Goal: Transaction & Acquisition: Download file/media

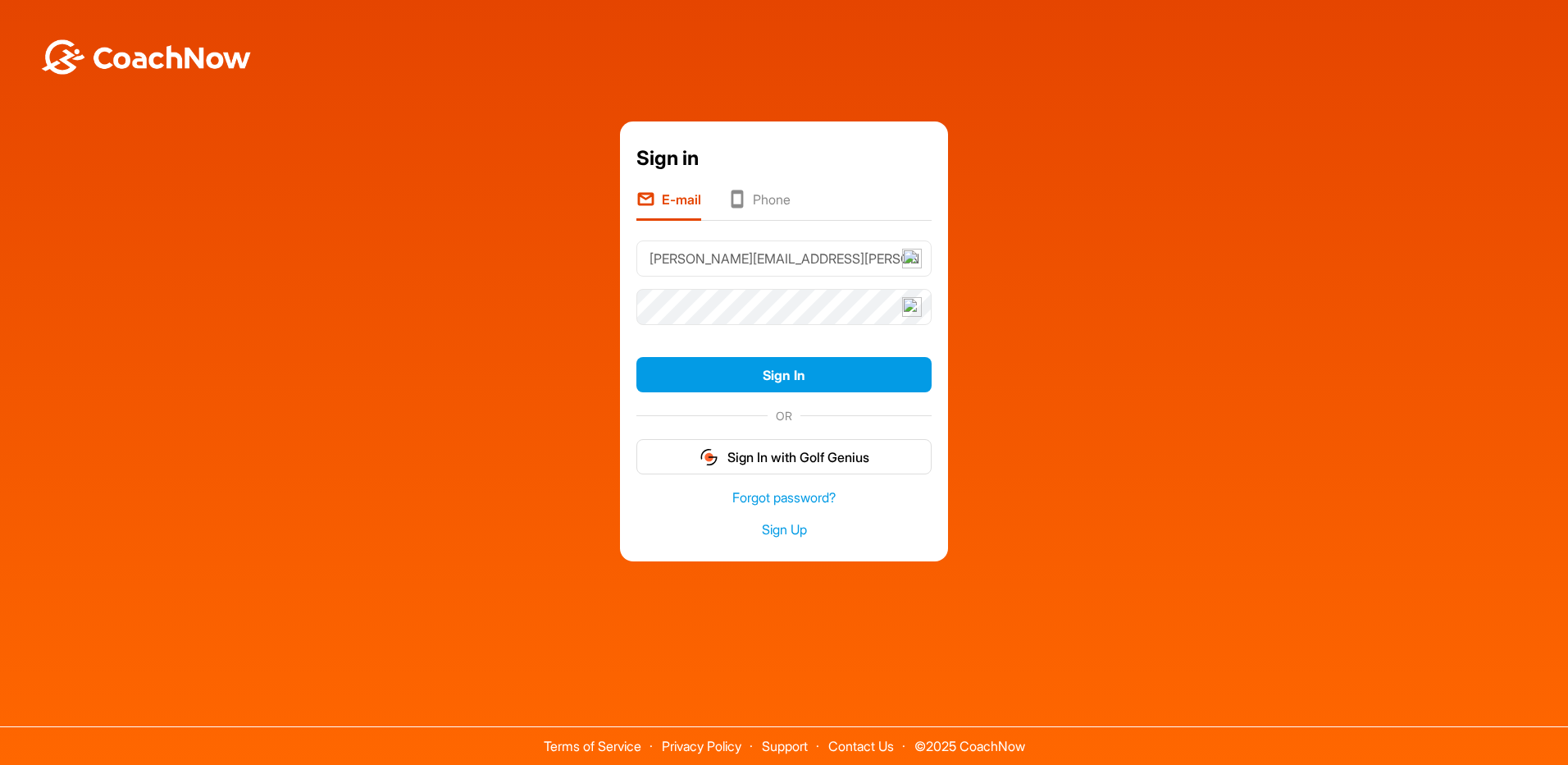
click at [770, 386] on button "Sign In" at bounding box center [783, 375] width 295 height 35
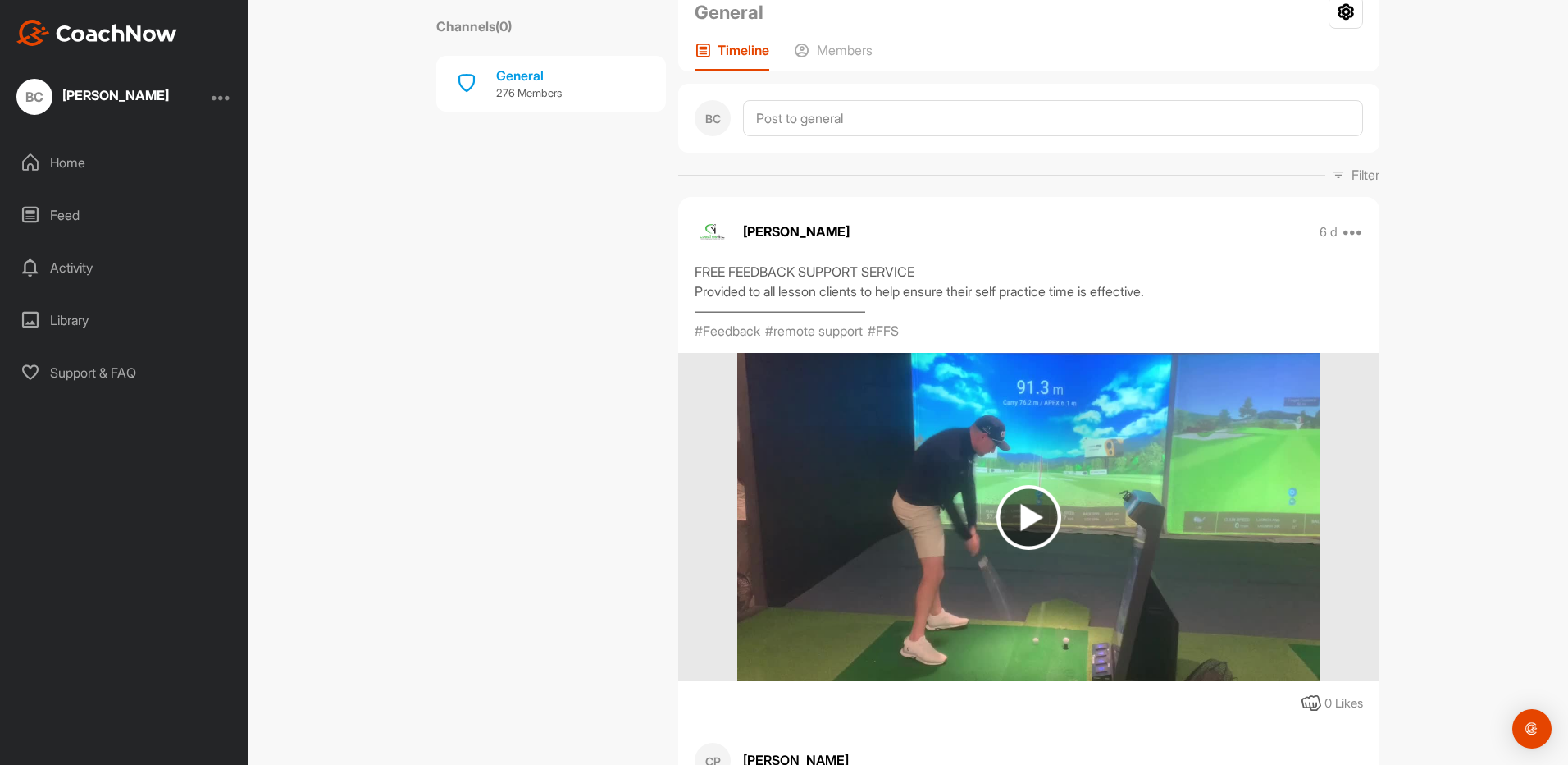
scroll to position [164, 0]
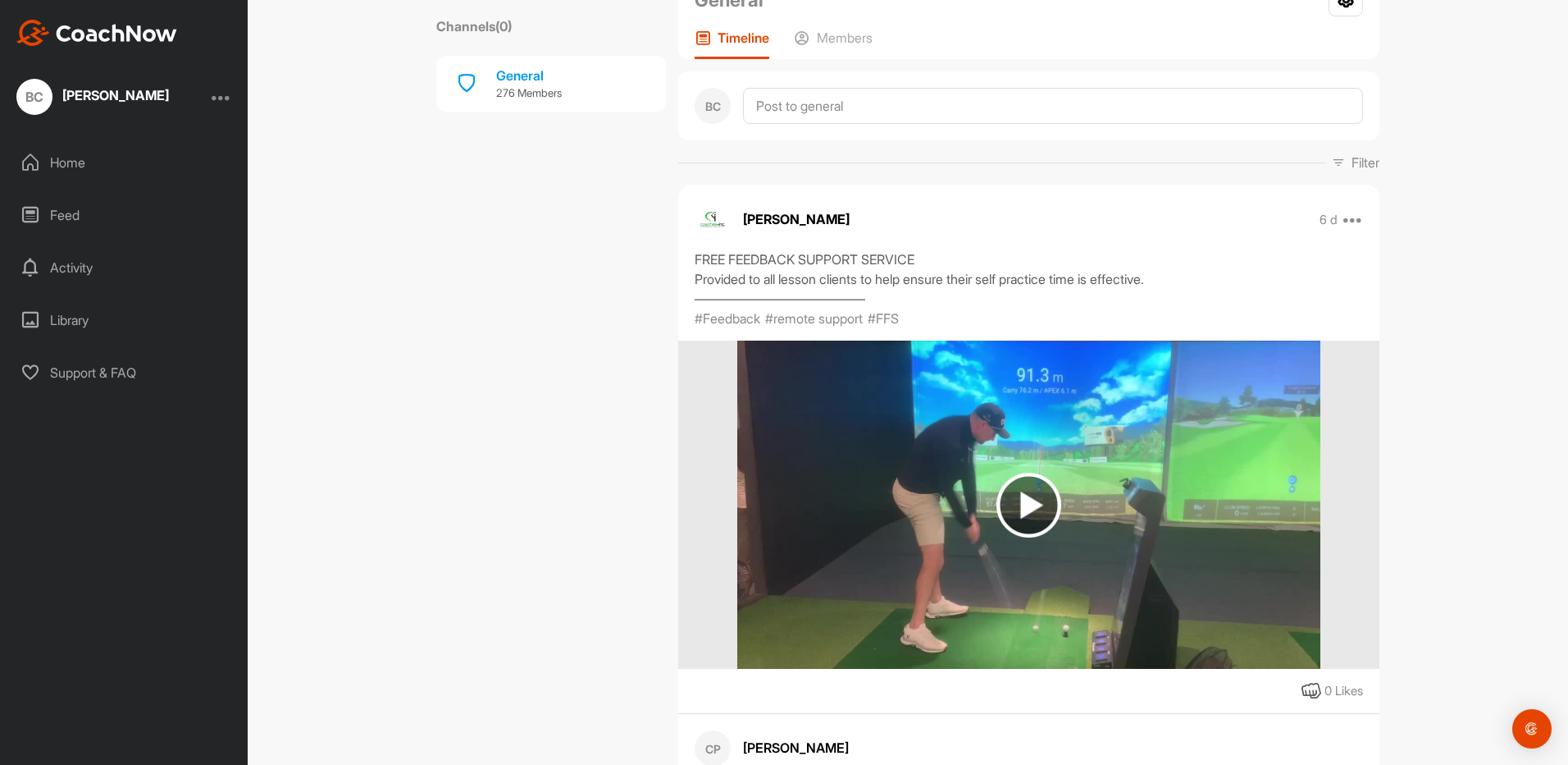
click at [1015, 497] on img at bounding box center [1028, 505] width 65 height 65
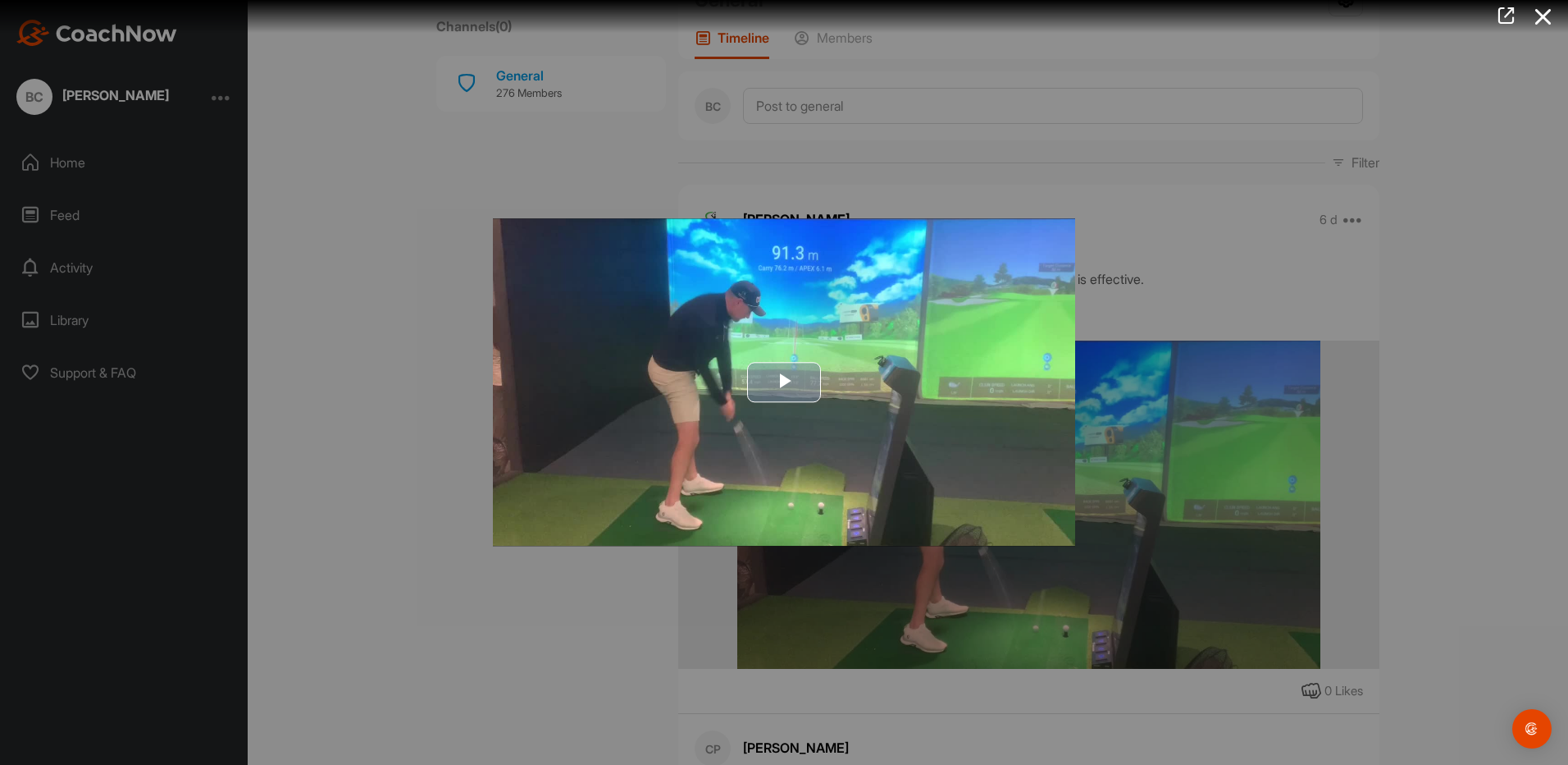
drag, startPoint x: 778, startPoint y: 379, endPoint x: 756, endPoint y: 384, distance: 22.6
click at [784, 382] on span "Video Player" at bounding box center [784, 382] width 0 height 0
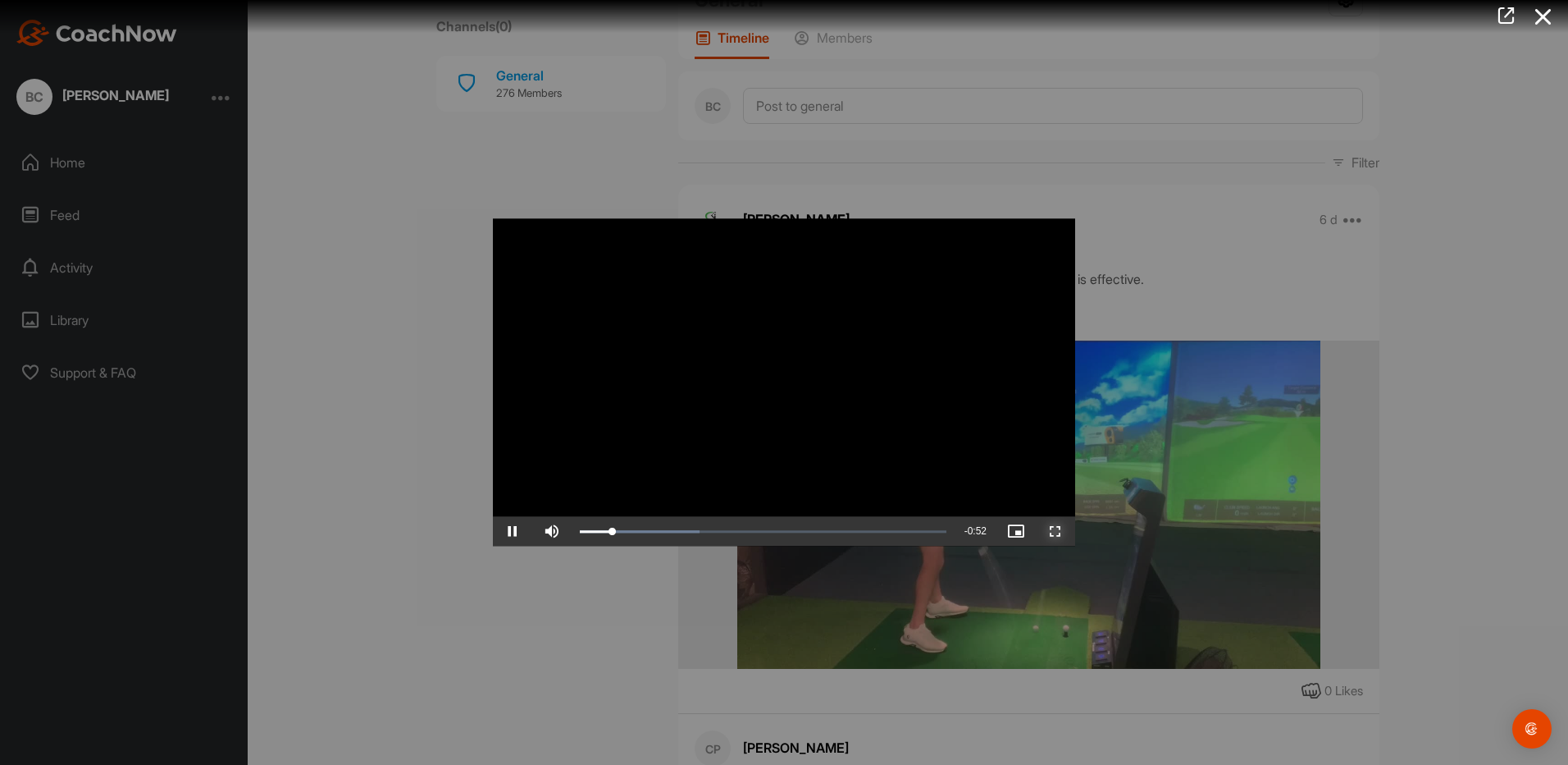
click at [1056, 532] on span "Video Player" at bounding box center [1055, 532] width 40 height 0
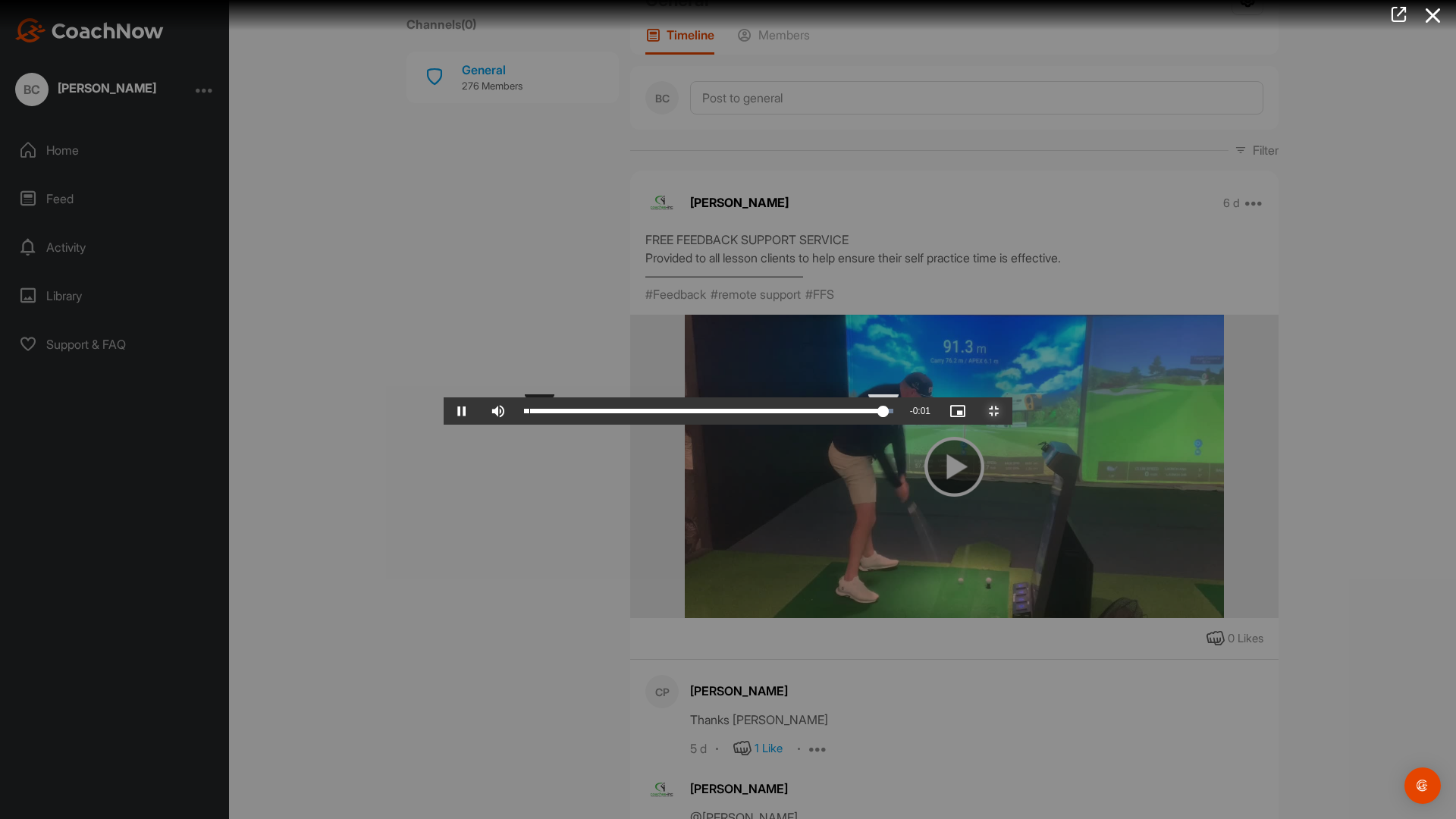
click at [516, 425] on div "Loaded : 100.00% 0:00 0:56" at bounding box center [709, 411] width 385 height 27
click at [528, 413] on div "0:00" at bounding box center [528, 410] width 1 height 4
click at [444, 411] on span "Video Player" at bounding box center [462, 411] width 37 height 0
drag, startPoint x: 77, startPoint y: 804, endPoint x: 37, endPoint y: 810, distance: 40.4
click at [516, 425] on div "2%" at bounding box center [538, 411] width 45 height 27
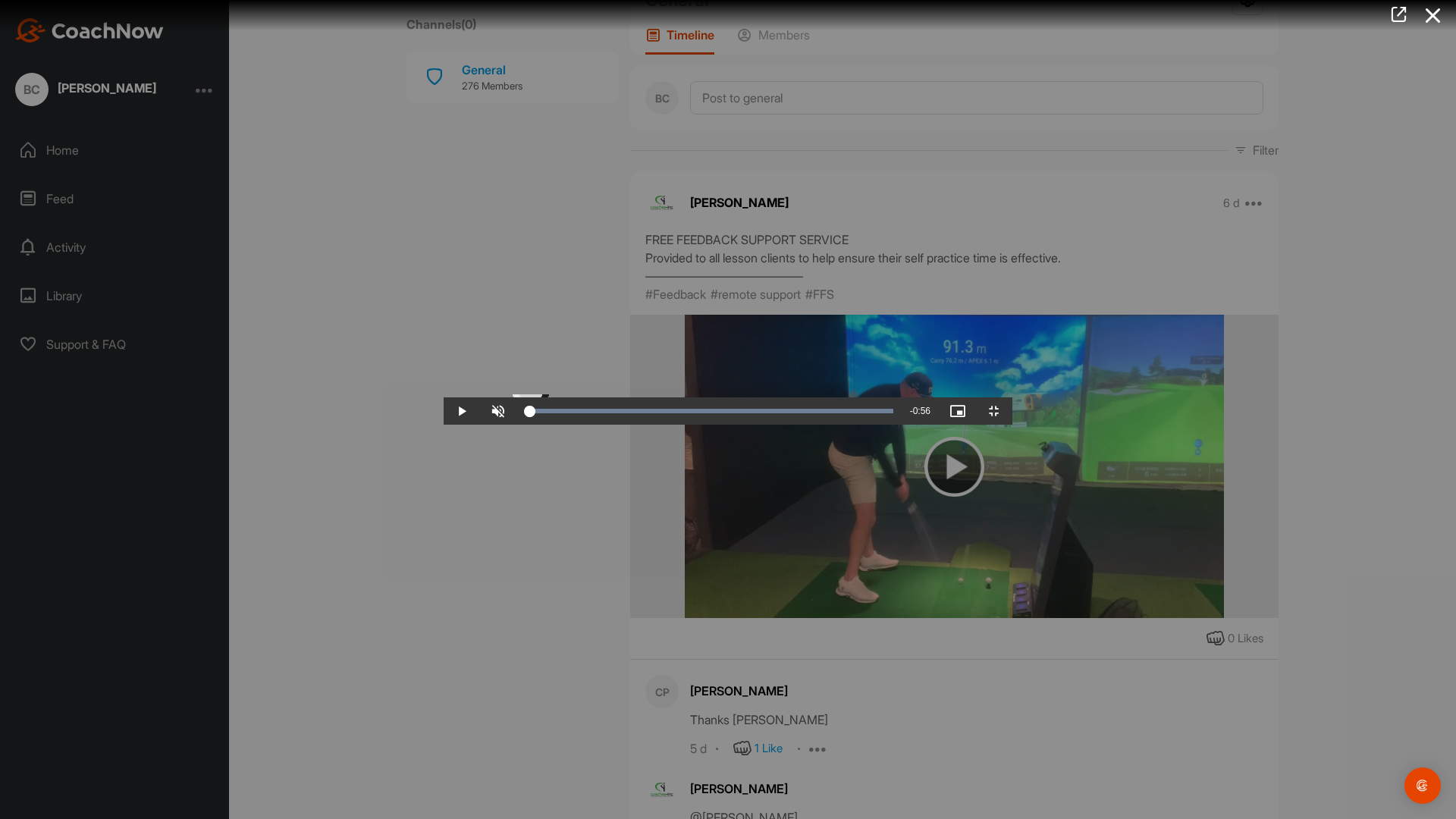
click at [524, 413] on div "Loaded : 100.00% 0:00 0:01" at bounding box center [709, 410] width 369 height 4
click at [524, 413] on div "0:01" at bounding box center [529, 410] width 10 height 4
click at [444, 411] on span "Video Player" at bounding box center [462, 411] width 37 height 0
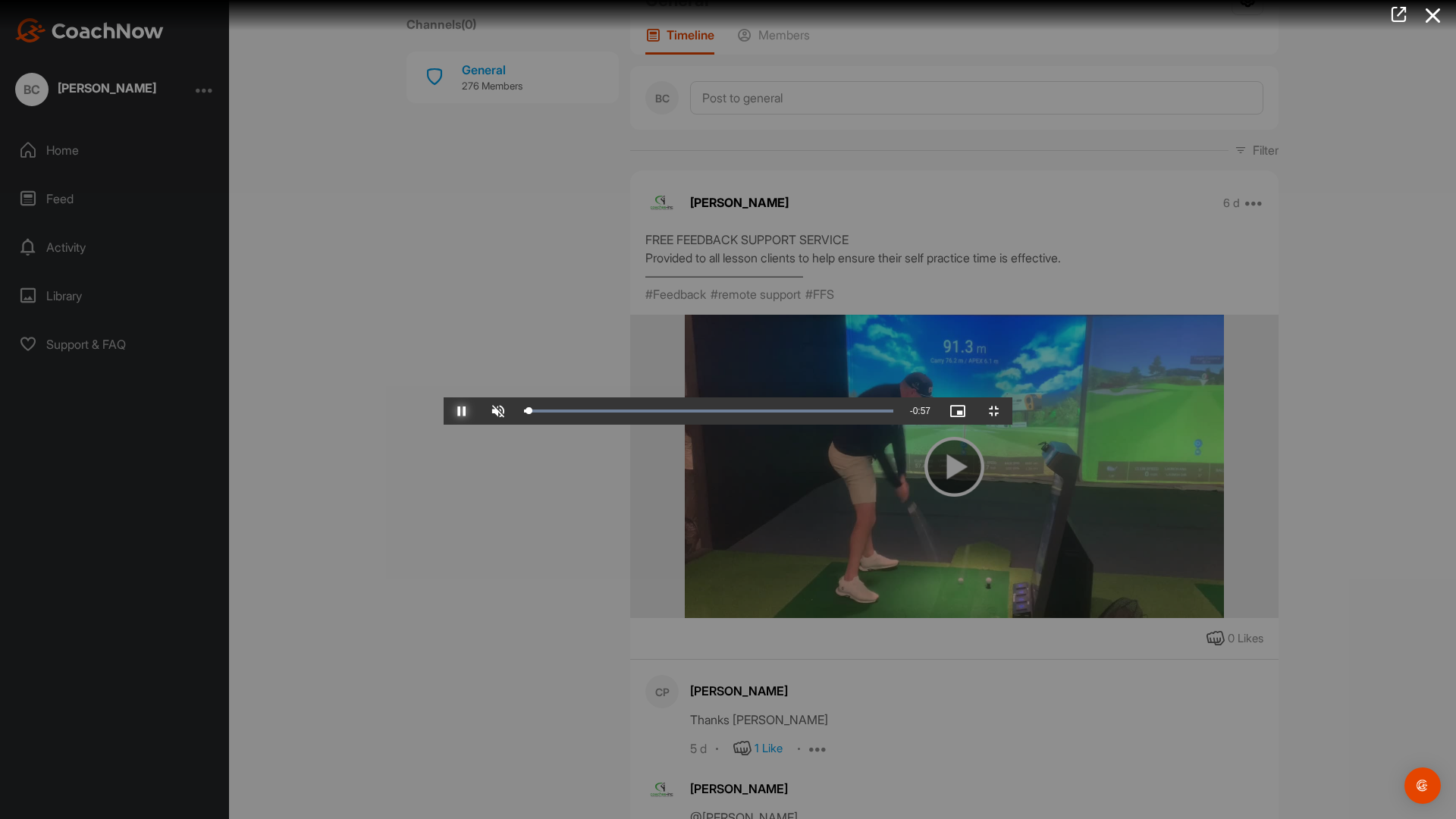
click at [444, 411] on span "Video Player" at bounding box center [462, 411] width 37 height 0
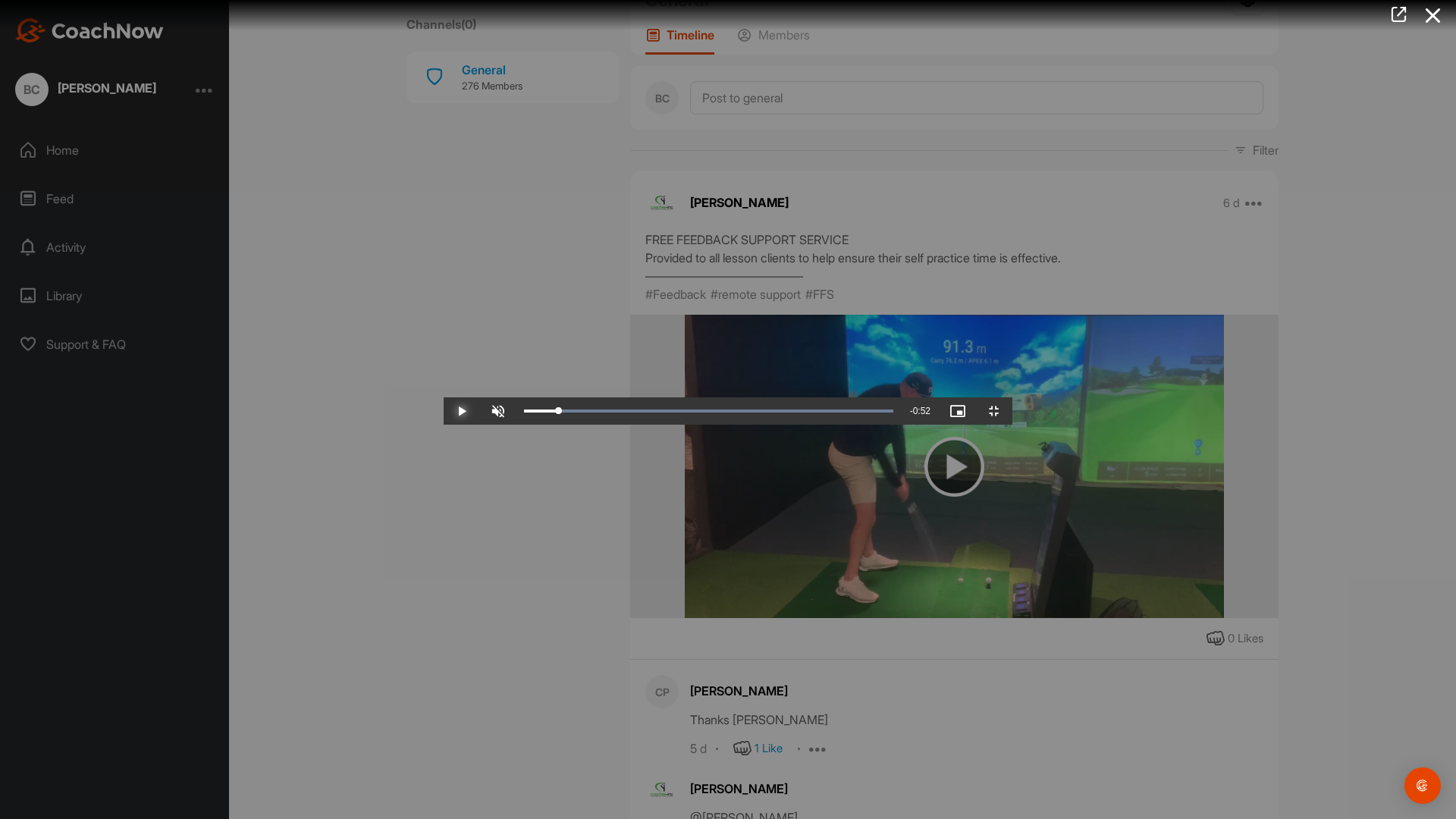
click at [444, 411] on span "Video Player" at bounding box center [462, 411] width 37 height 0
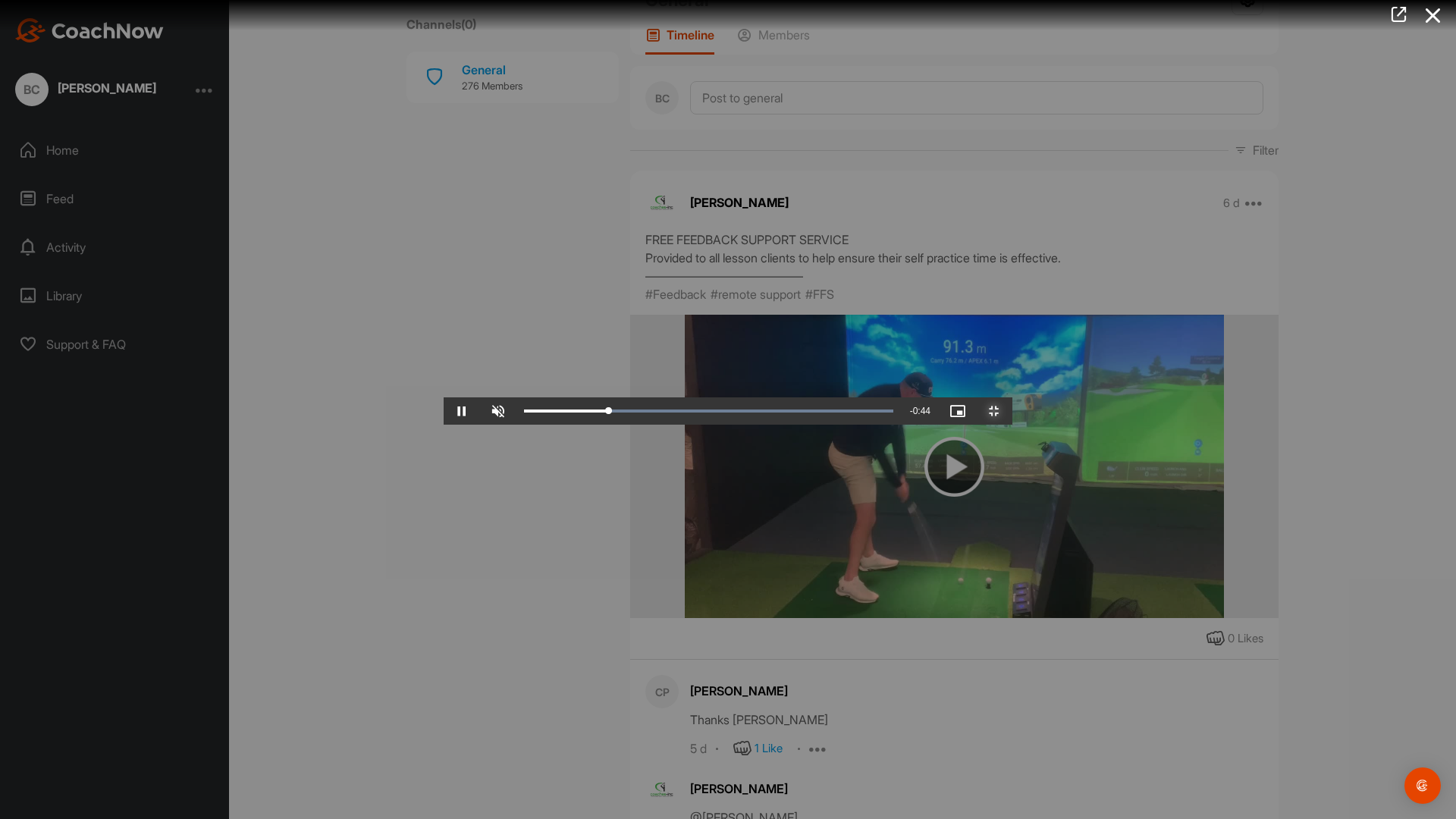
click at [1012, 411] on span "Video Player" at bounding box center [993, 411] width 37 height 0
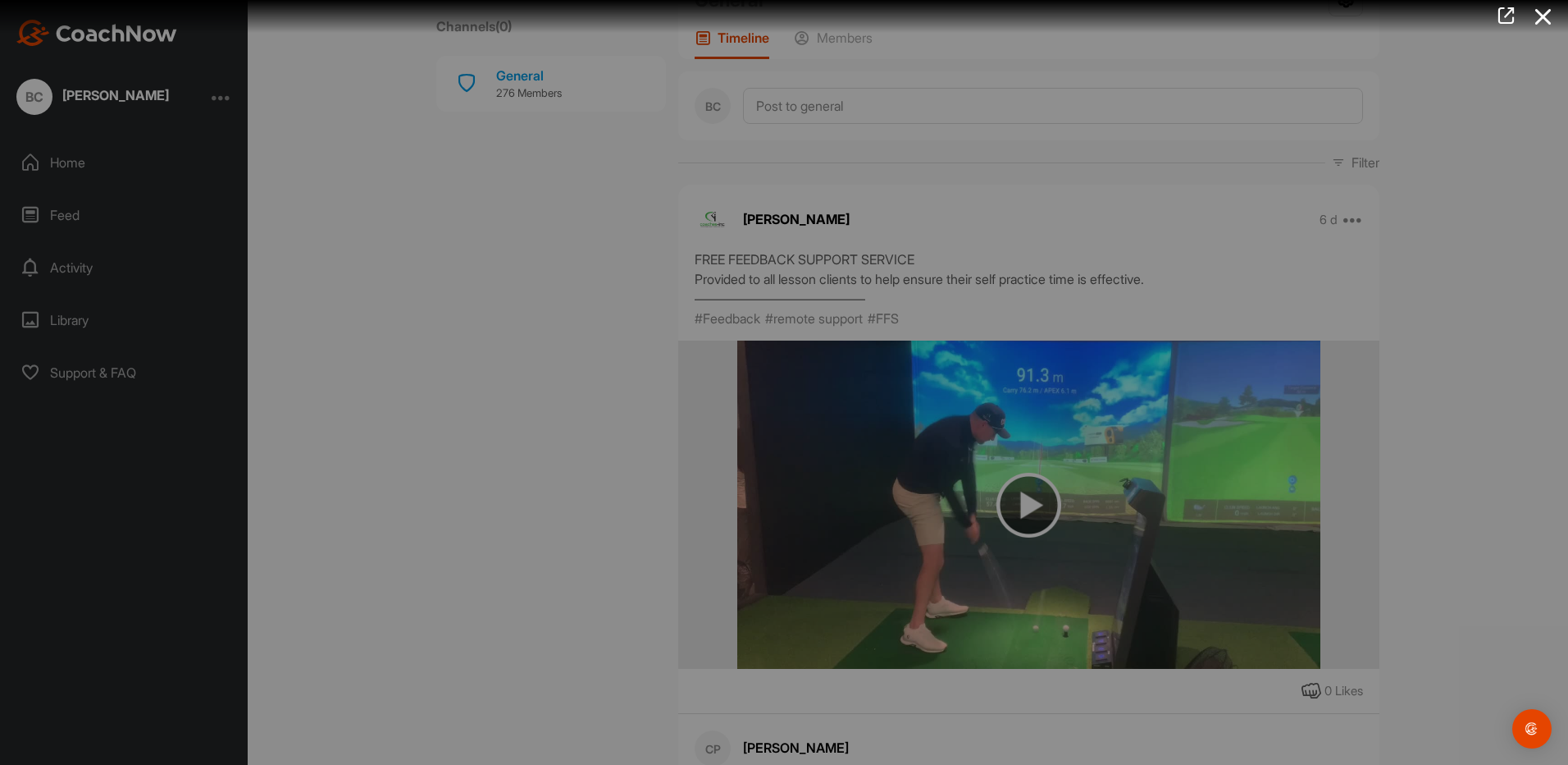
click at [1060, 697] on span "Video Player" at bounding box center [1072, 697] width 40 height 0
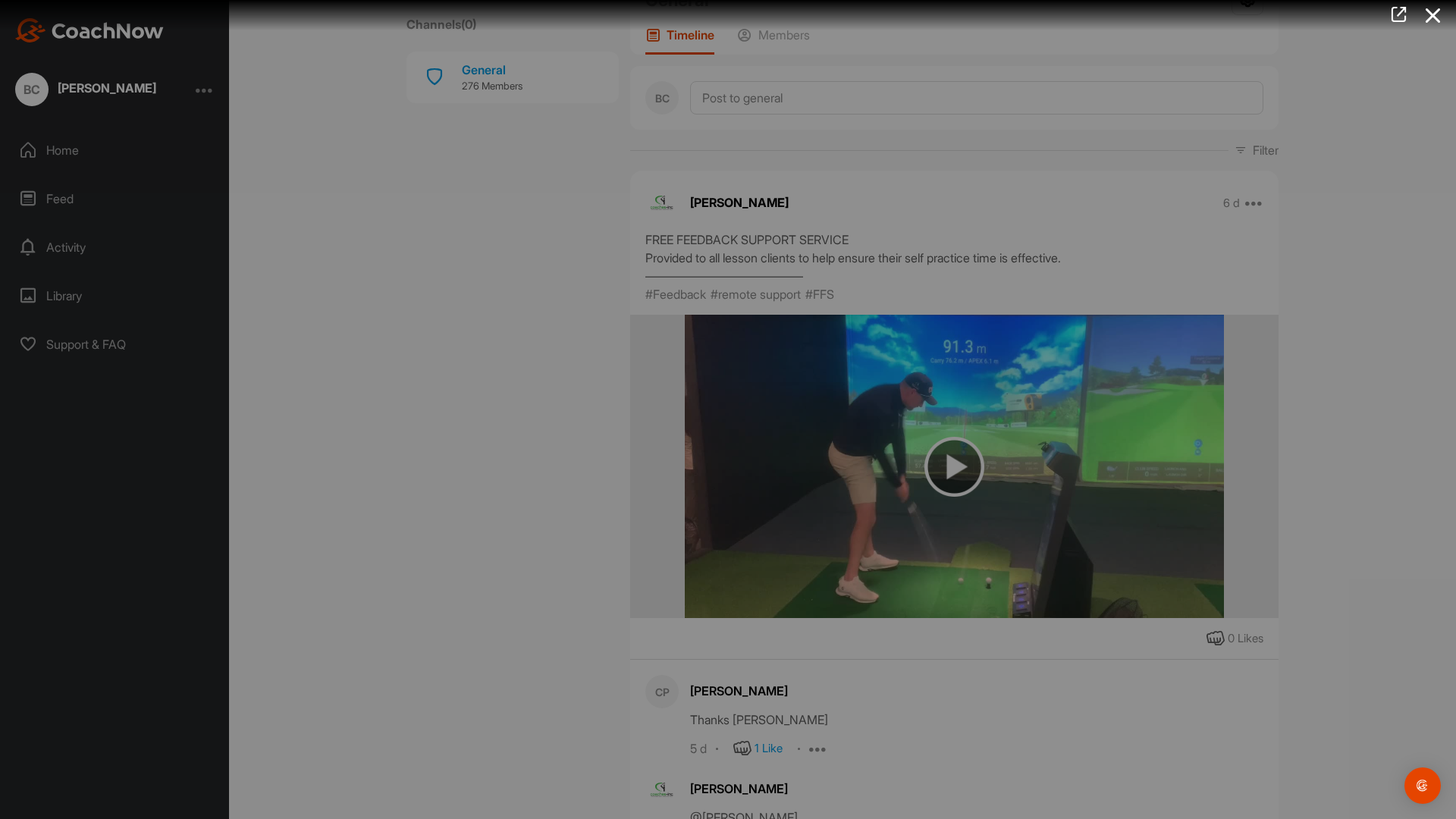
click at [997, 396] on span "Video Player" at bounding box center [979, 396] width 37 height 0
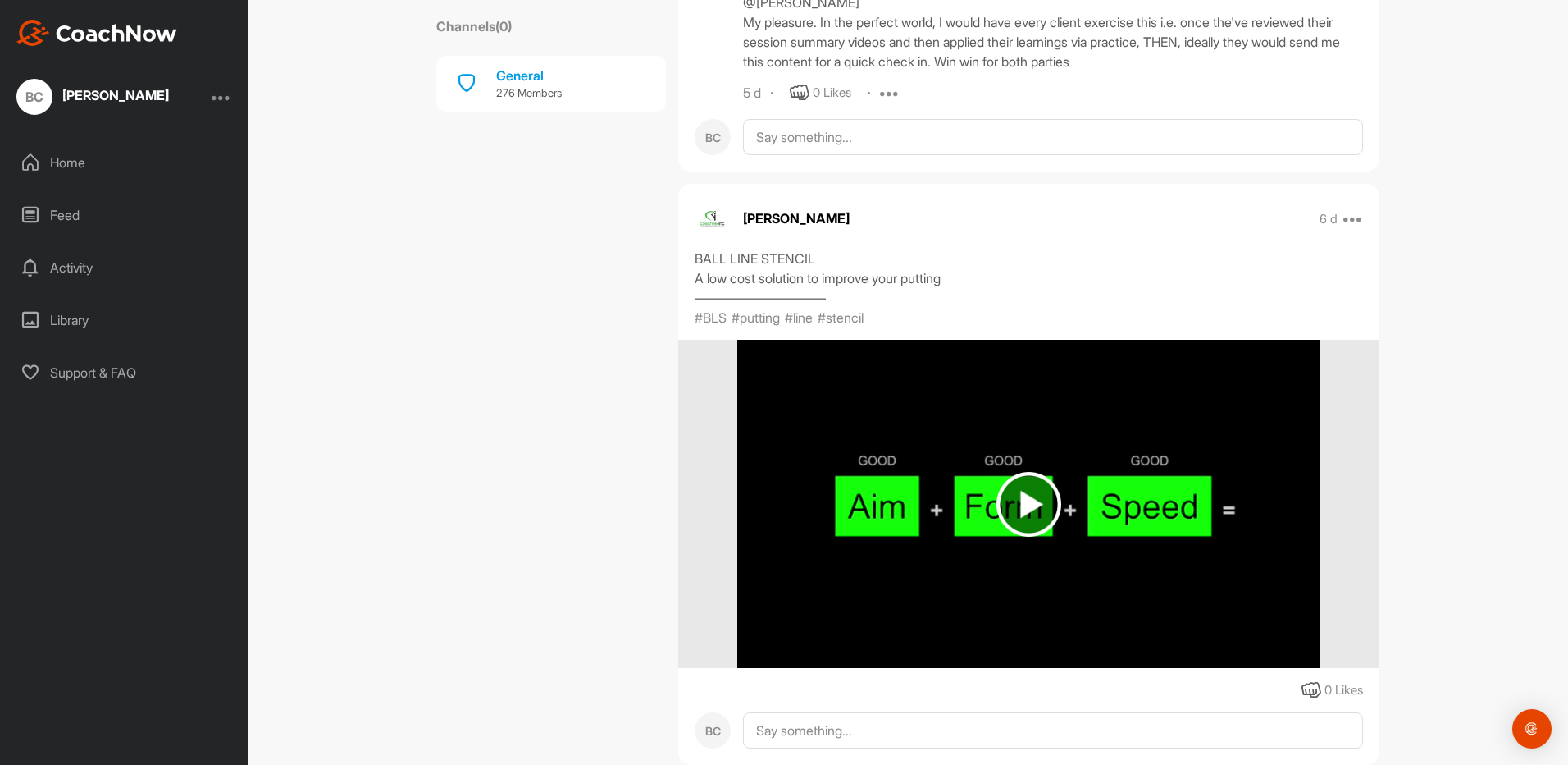
scroll to position [1067, 0]
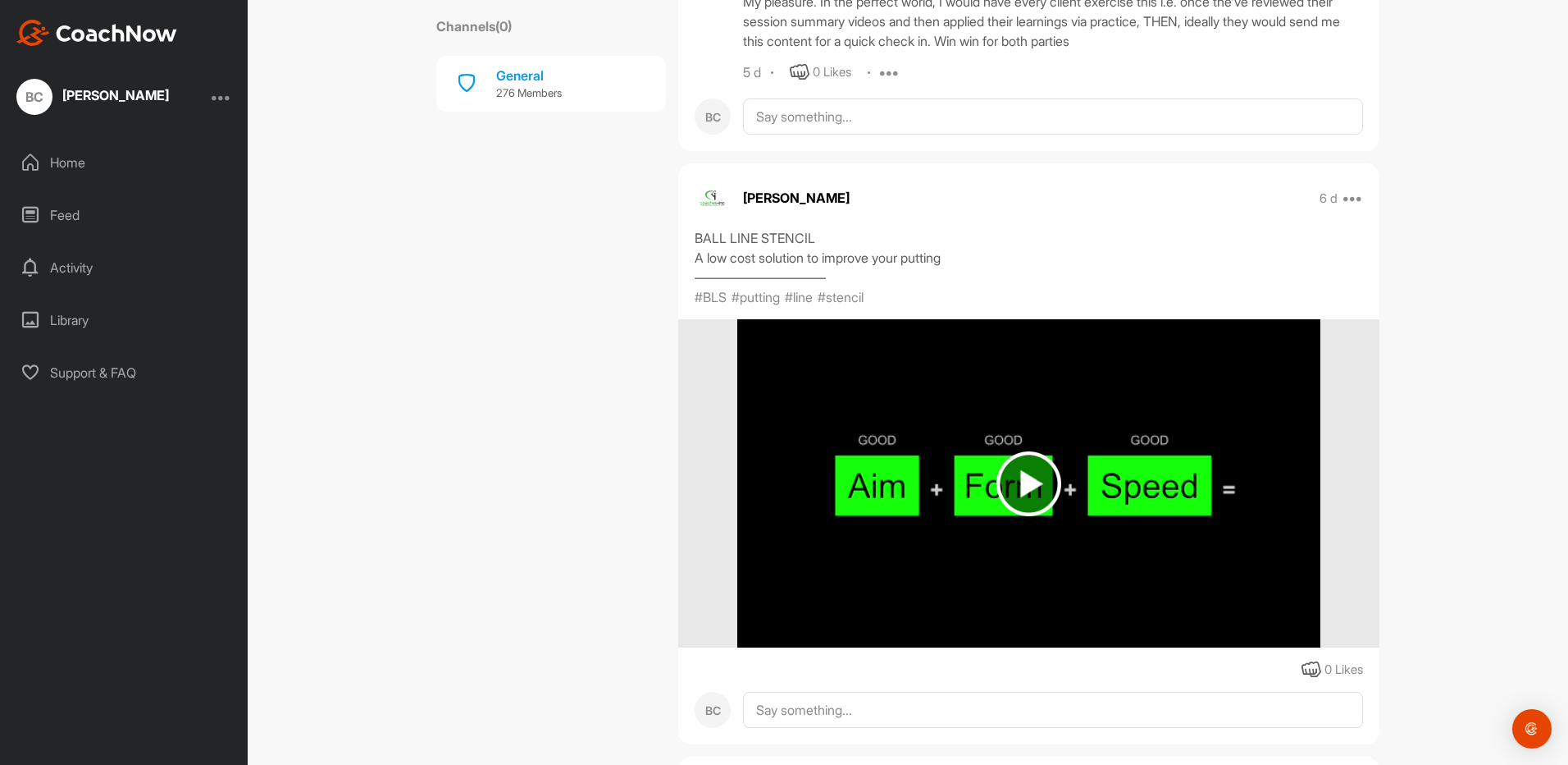
click at [1004, 472] on img at bounding box center [1028, 484] width 65 height 65
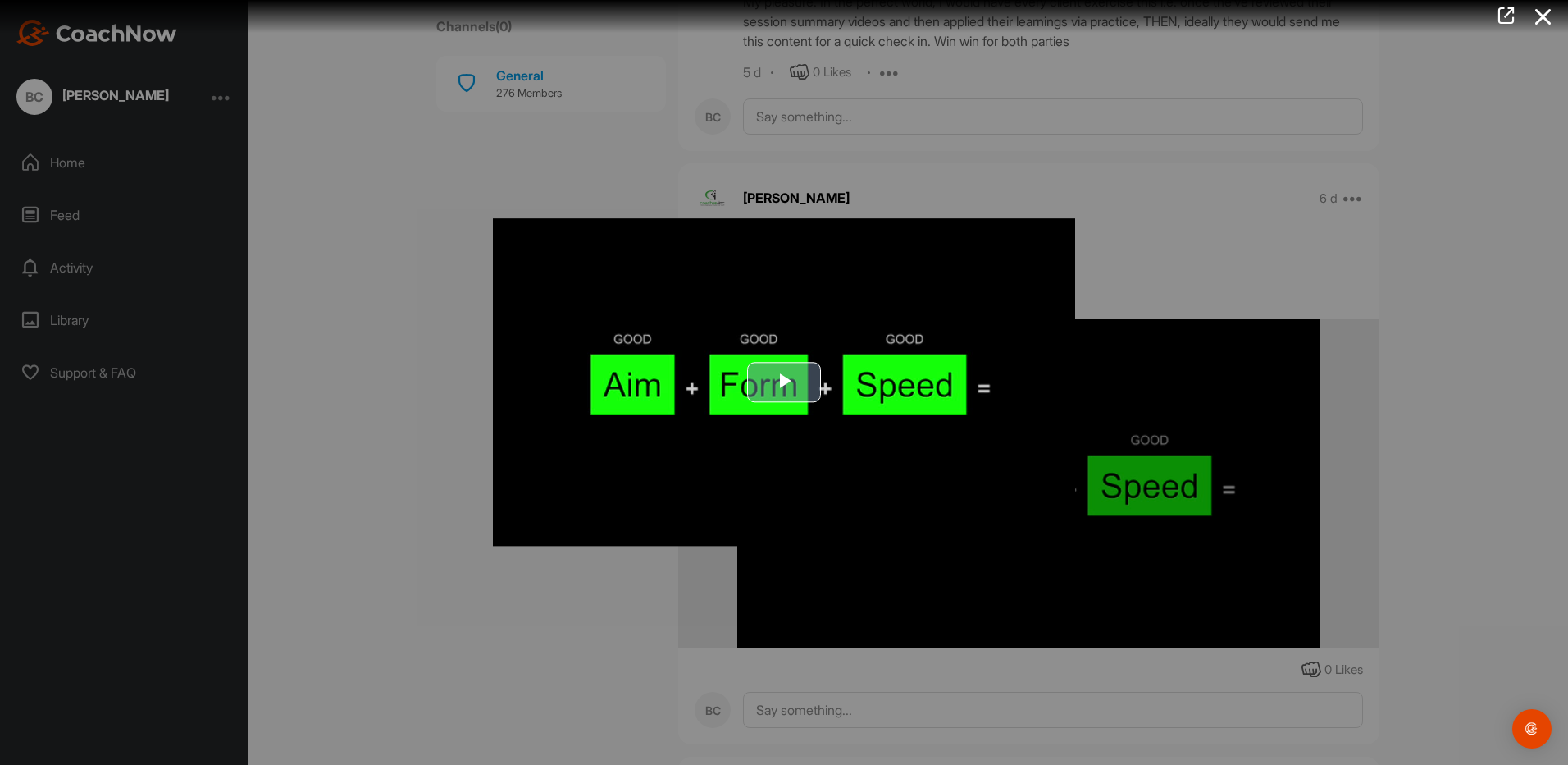
click at [784, 382] on span "Video Player" at bounding box center [784, 382] width 0 height 0
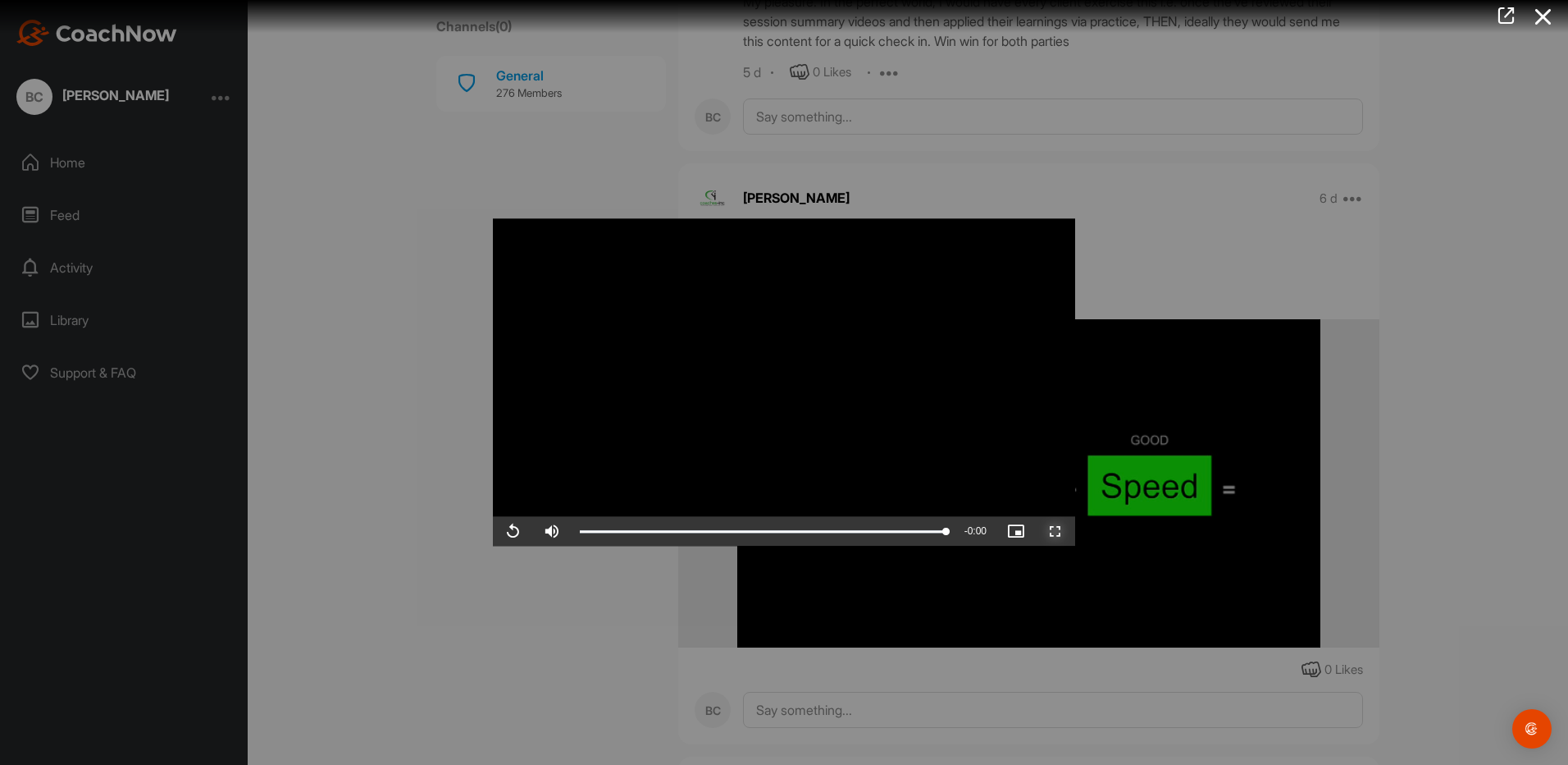
click at [1049, 532] on span "Video Player" at bounding box center [1055, 532] width 40 height 0
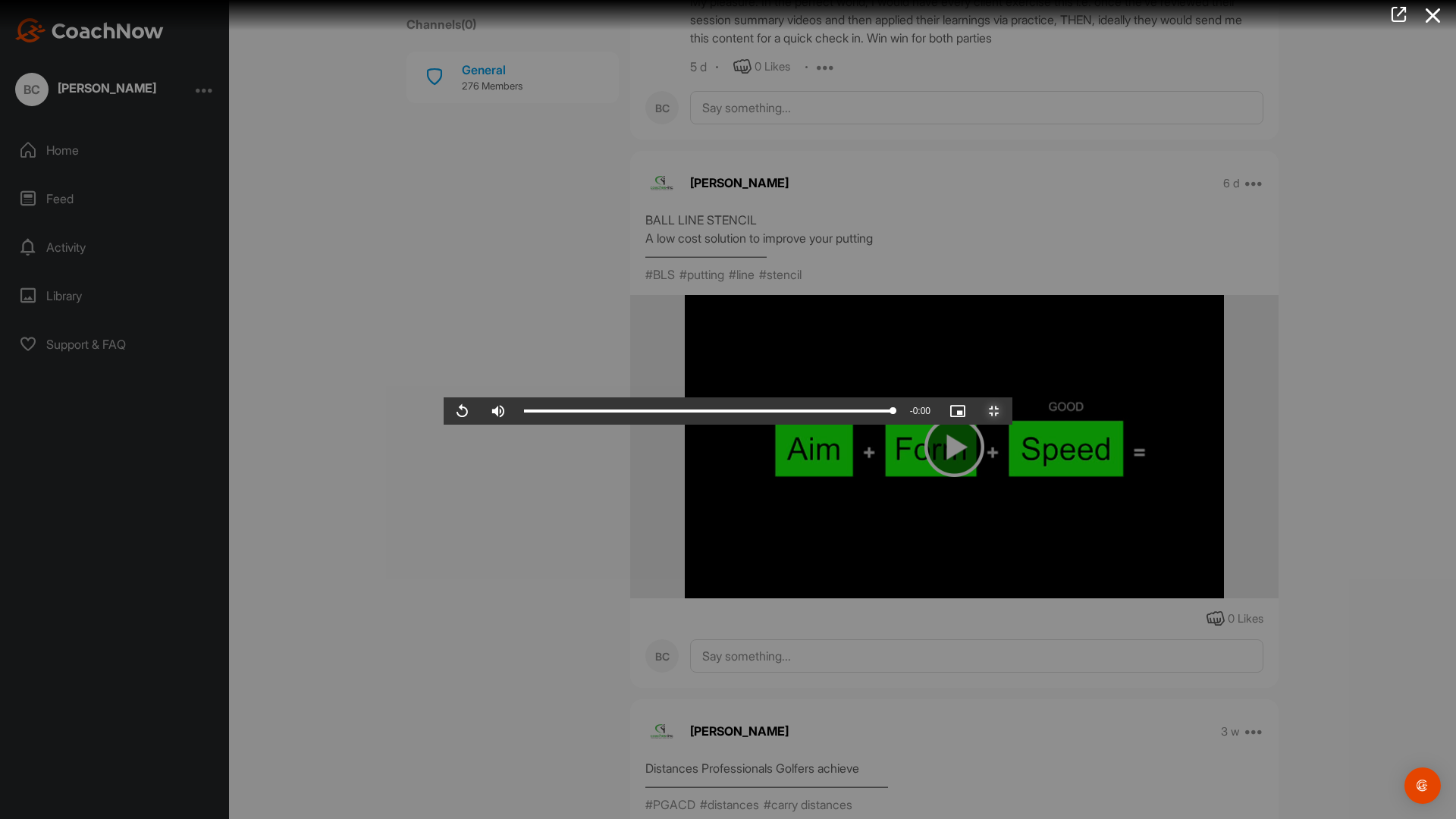
click at [1012, 411] on span "Video Player" at bounding box center [993, 411] width 37 height 0
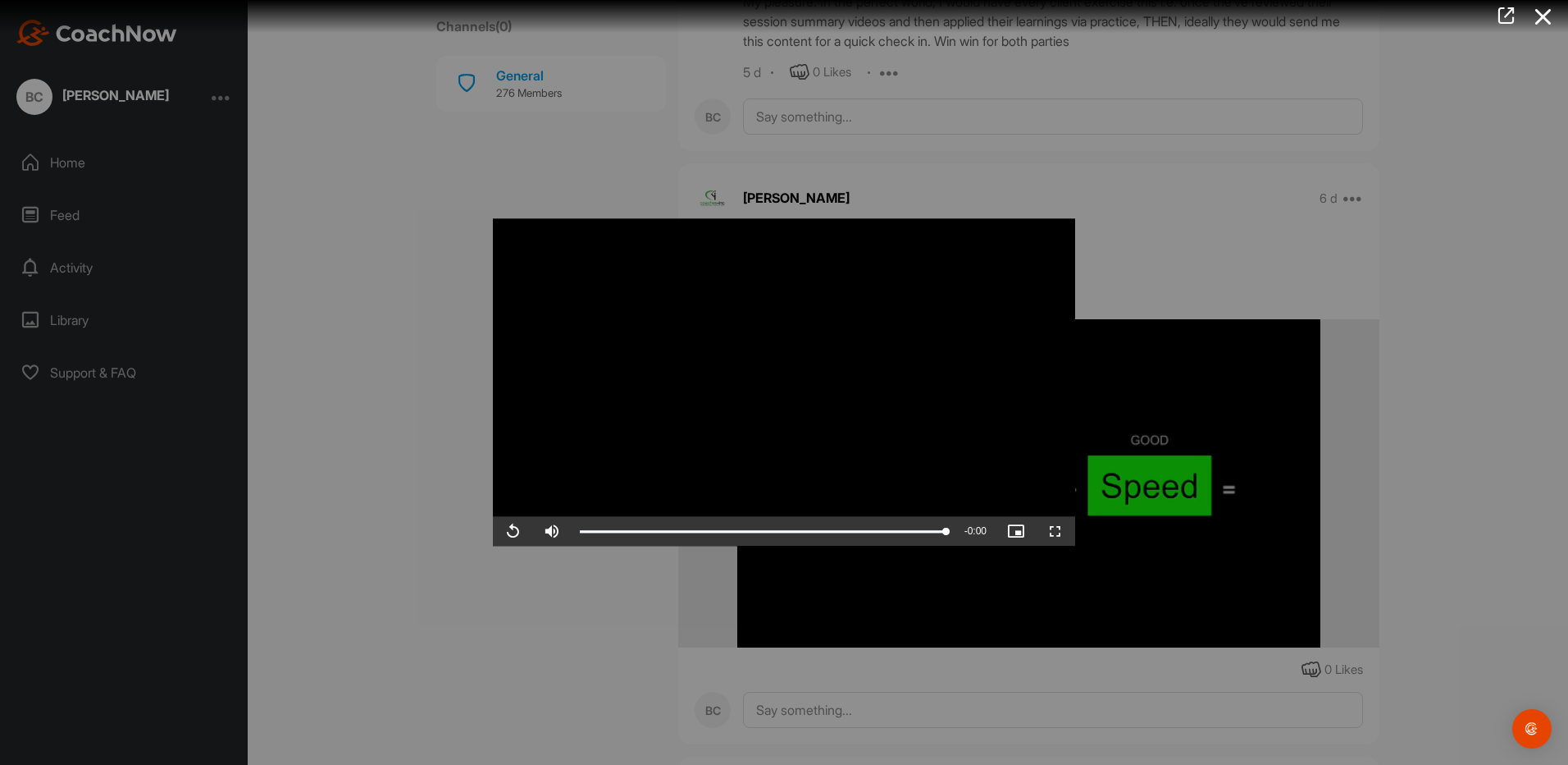
click at [35, 165] on div at bounding box center [784, 382] width 1568 height 765
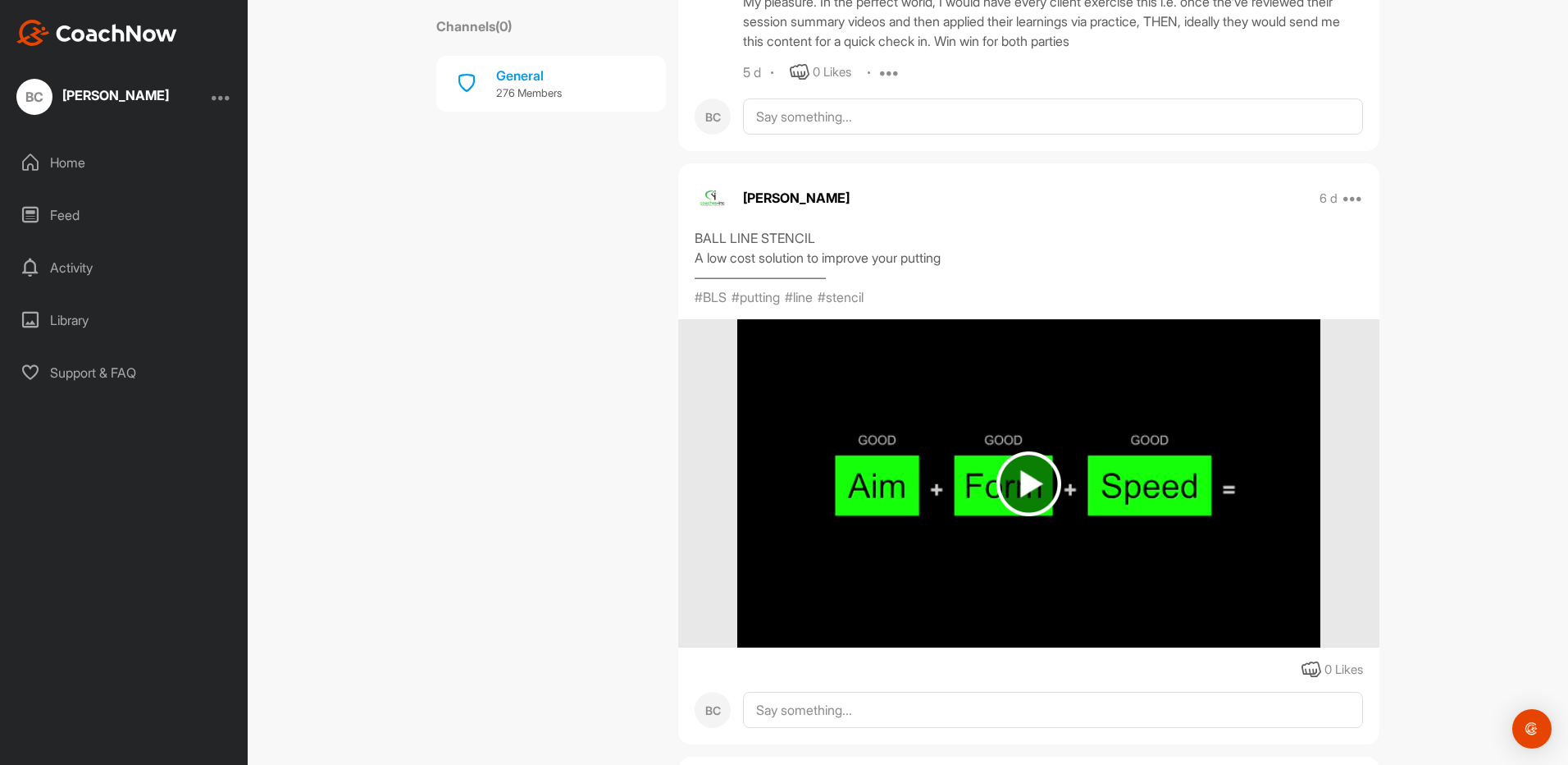
click at [67, 165] on div "Home" at bounding box center [125, 162] width 231 height 41
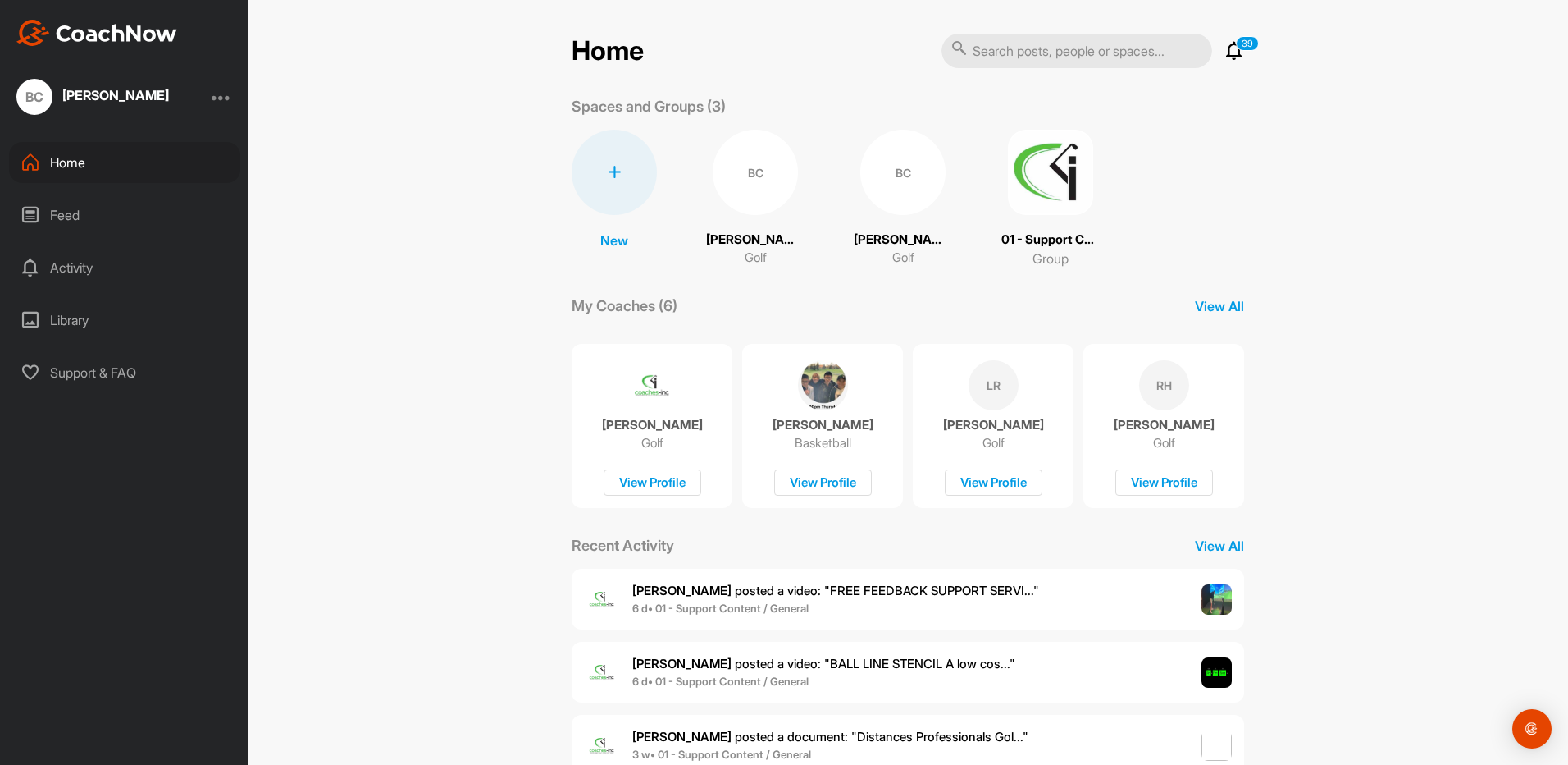
click at [730, 165] on div "BC" at bounding box center [755, 172] width 85 height 85
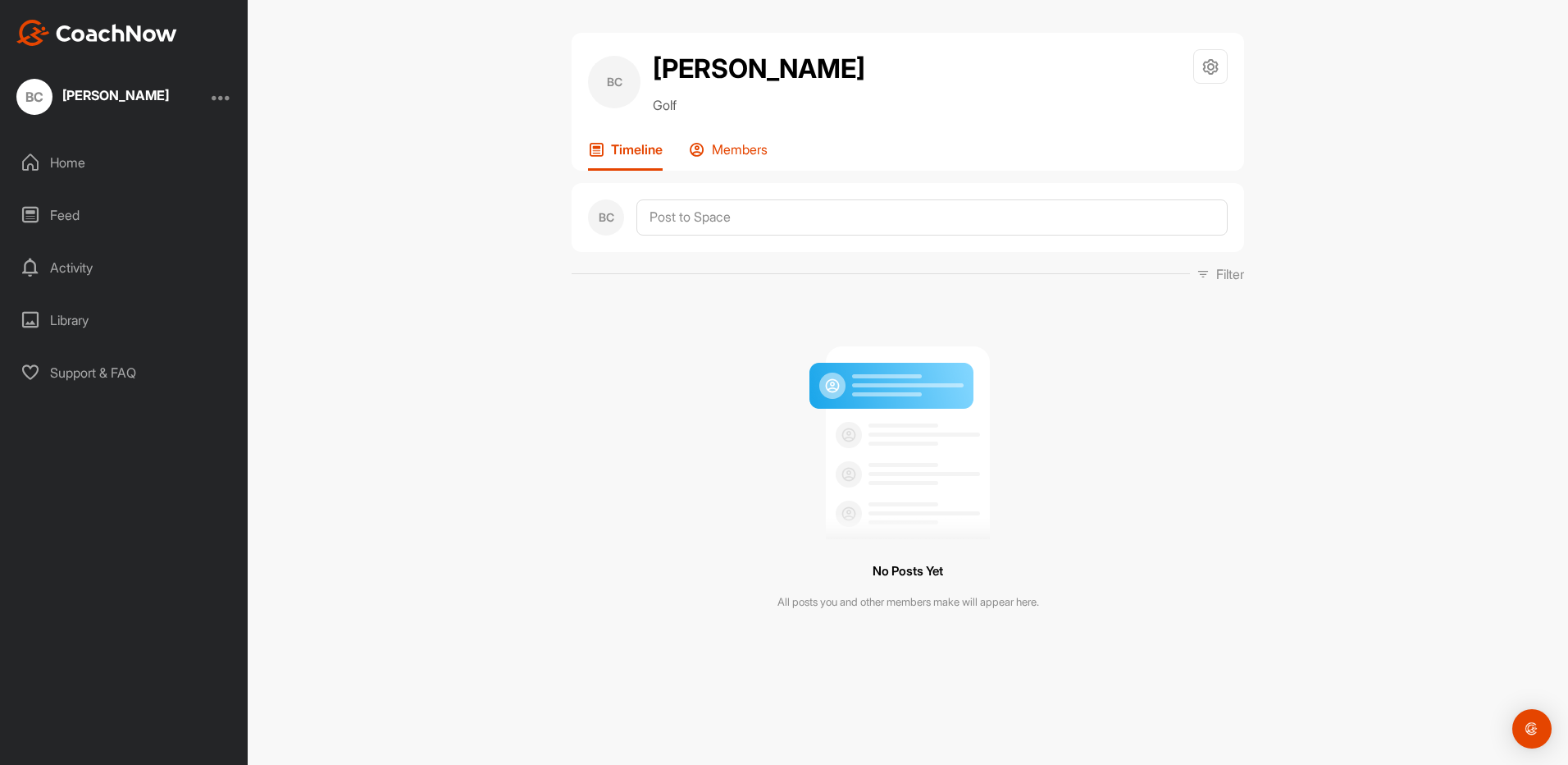
click at [756, 155] on p "Members" at bounding box center [740, 150] width 55 height 17
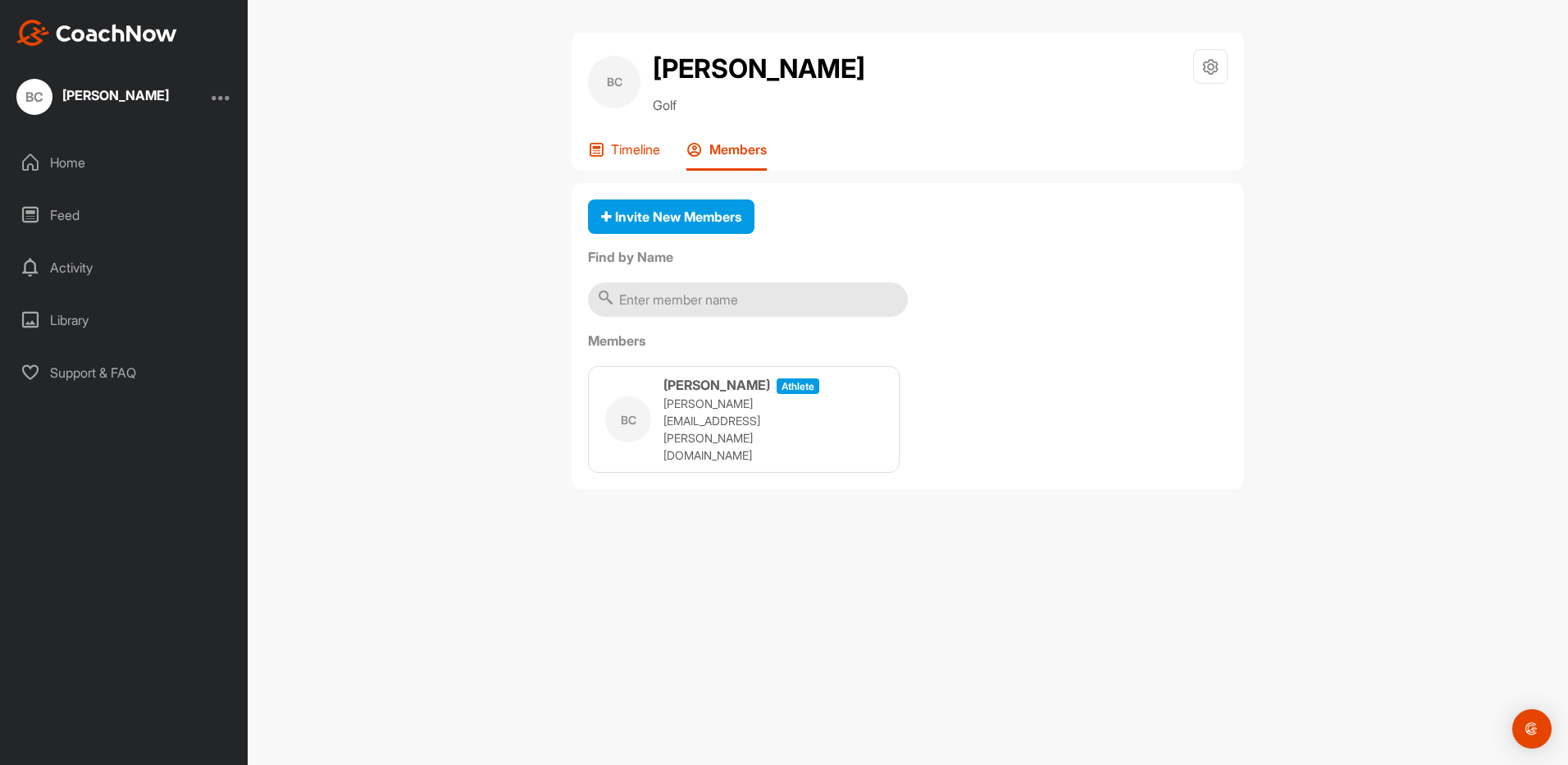
click at [634, 150] on p "Timeline" at bounding box center [635, 150] width 49 height 17
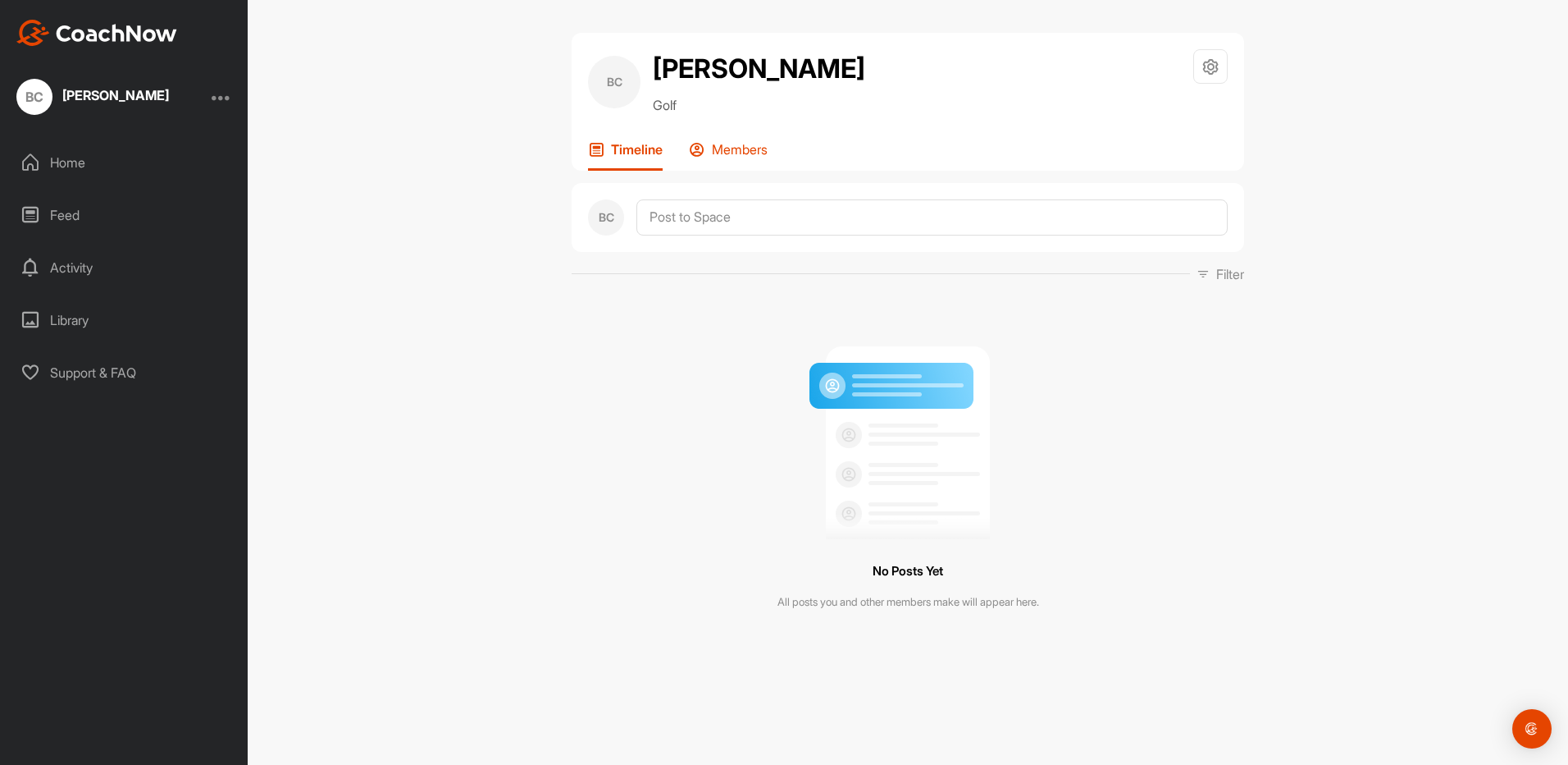
click at [731, 144] on p "Members" at bounding box center [740, 150] width 55 height 17
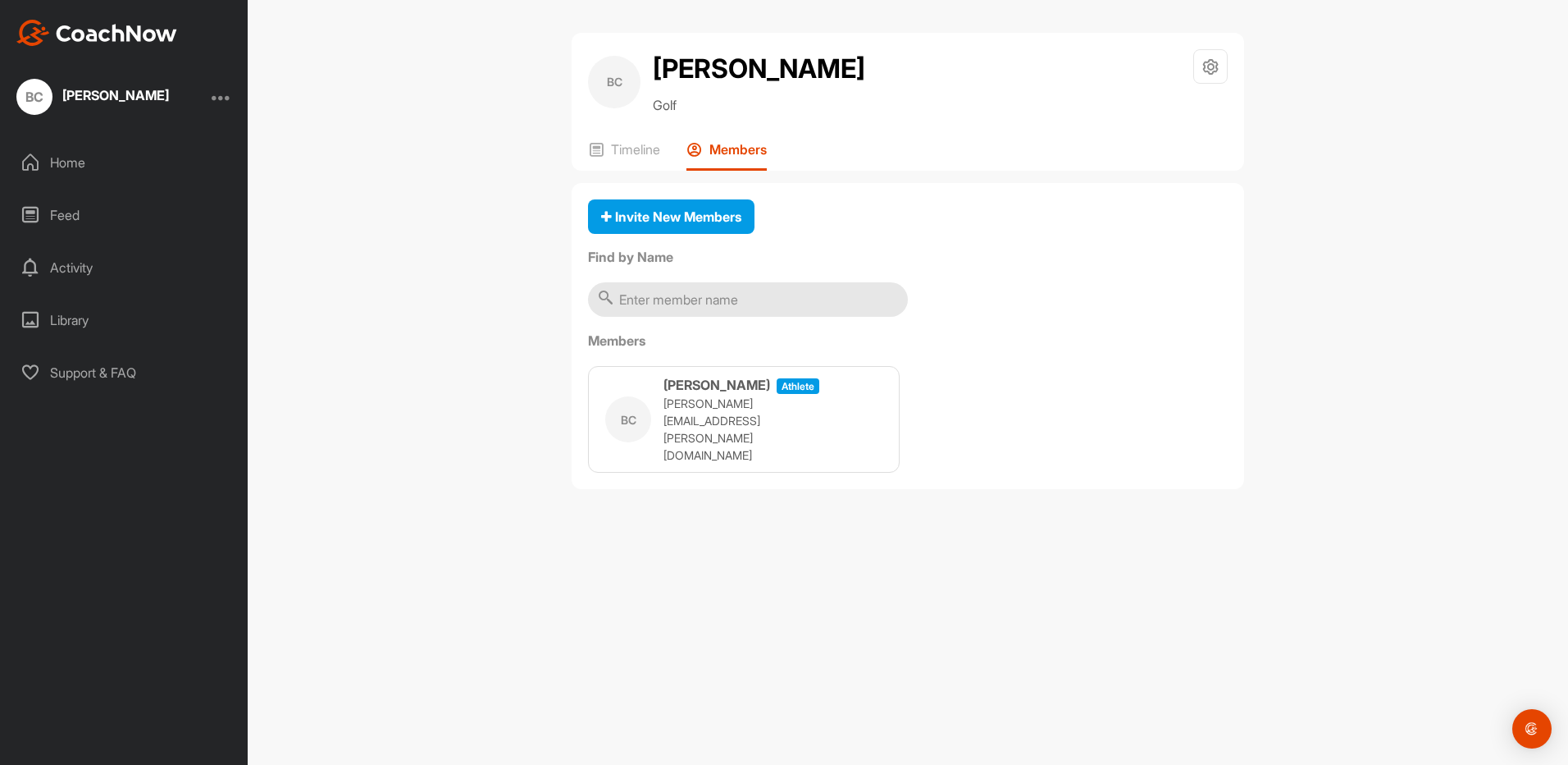
click at [730, 395] on h3 "[PERSON_NAME]" at bounding box center [716, 384] width 106 height 19
click at [688, 393] on h3 "[PERSON_NAME]" at bounding box center [716, 384] width 106 height 19
click at [692, 395] on h3 "[PERSON_NAME]" at bounding box center [716, 384] width 106 height 19
click at [91, 178] on div "Home" at bounding box center [125, 162] width 231 height 41
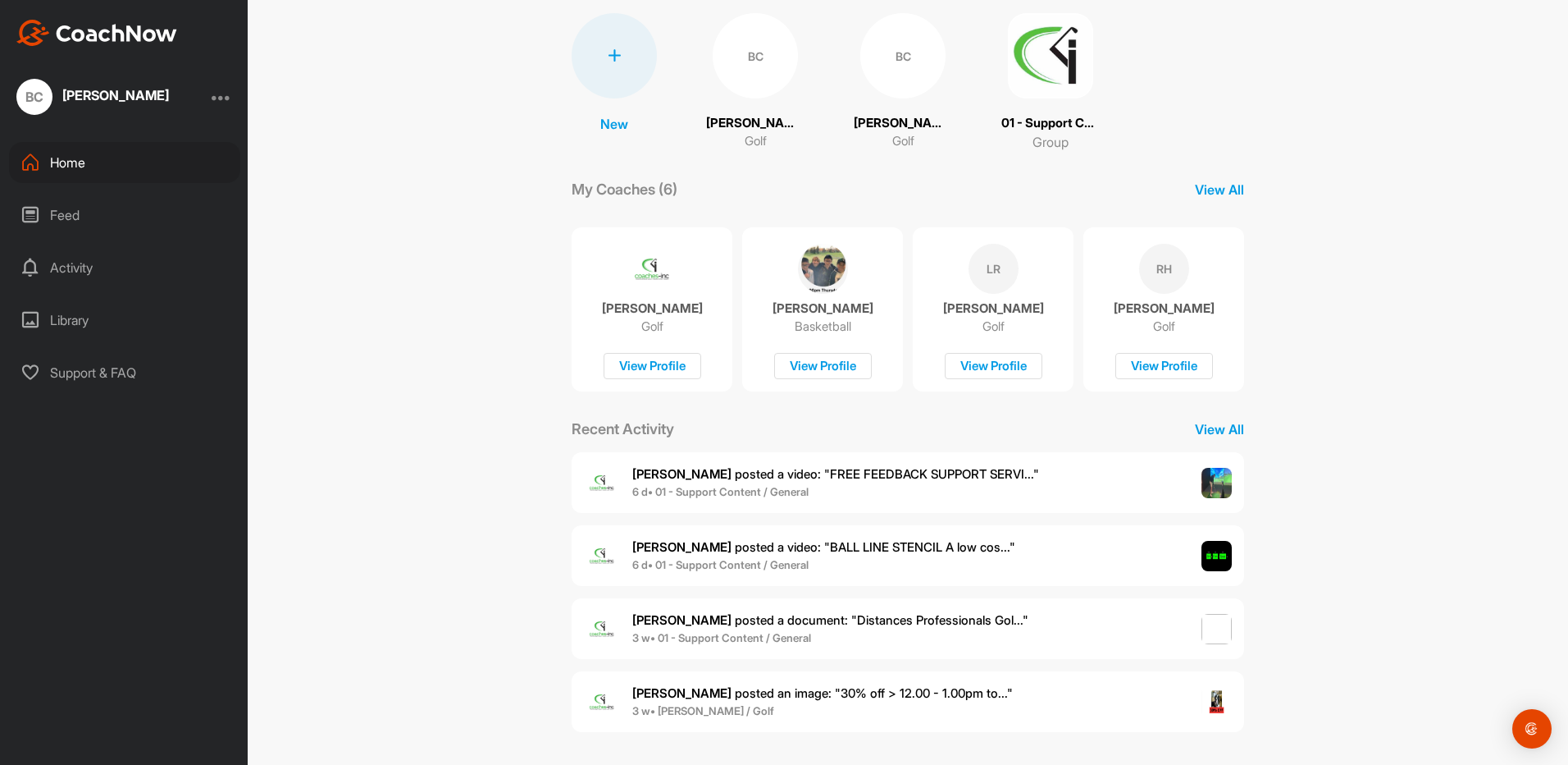
scroll to position [121, 0]
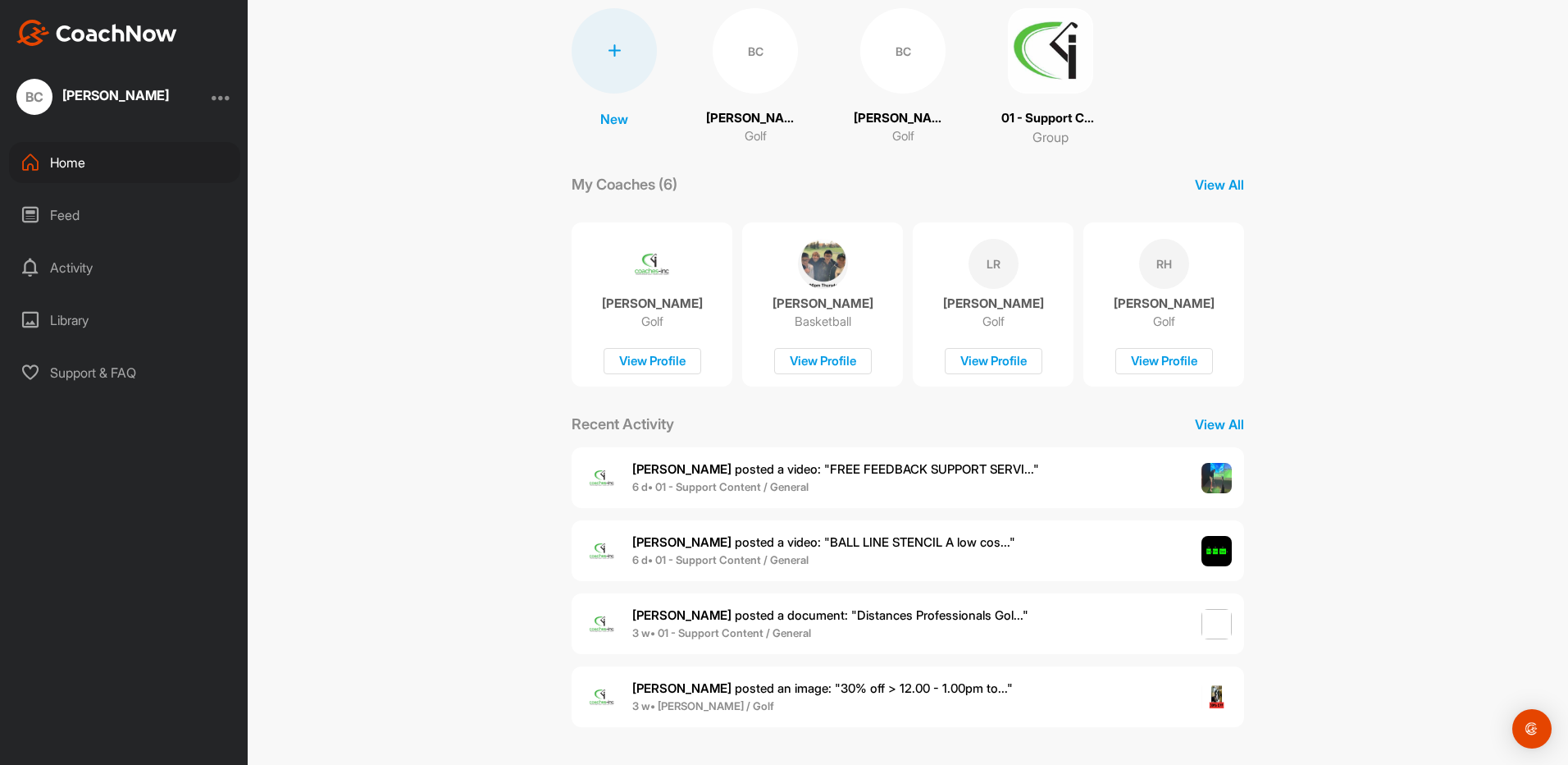
click at [1213, 472] on img at bounding box center [1217, 478] width 31 height 31
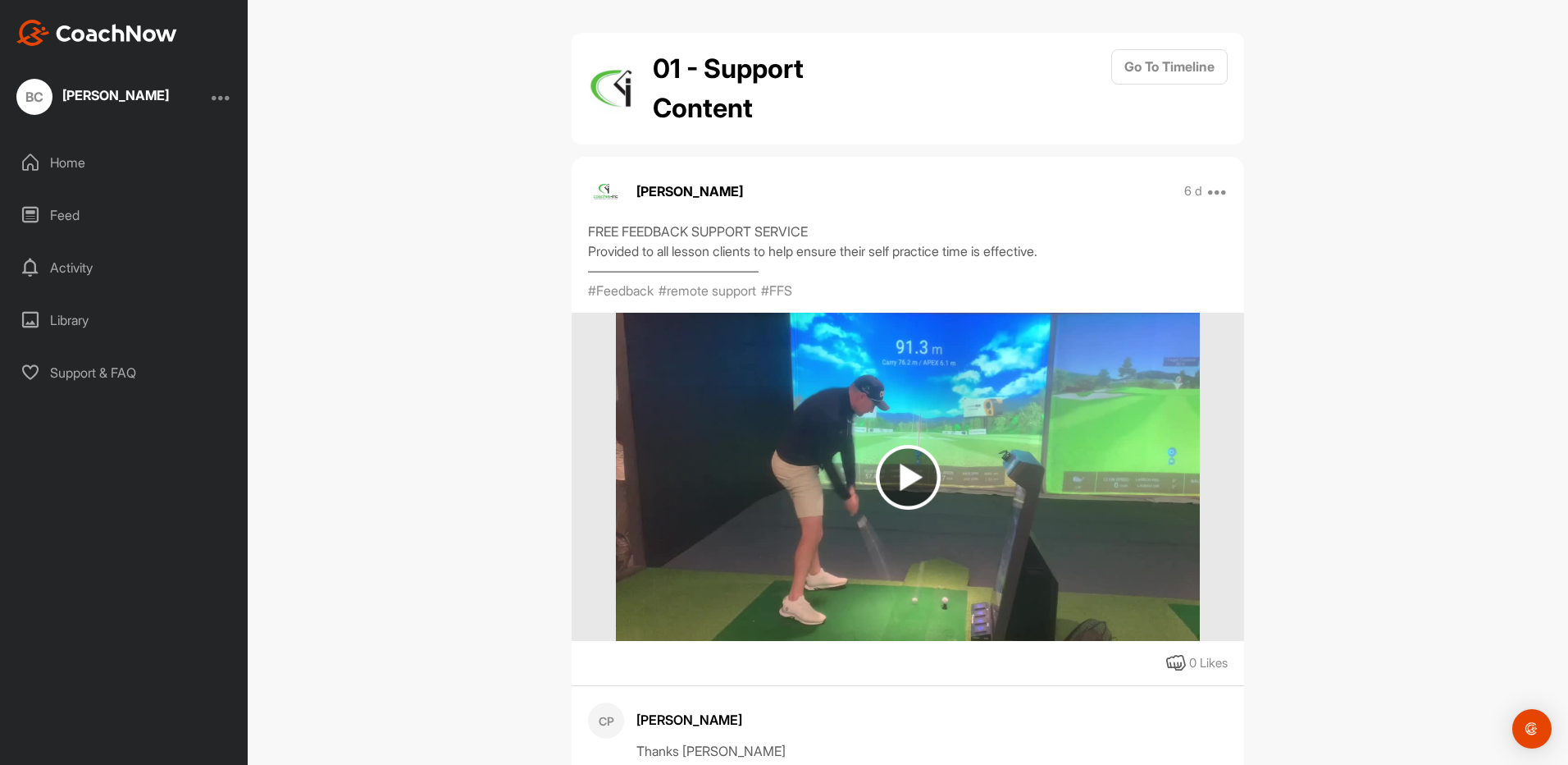
click at [895, 473] on img at bounding box center [908, 477] width 65 height 65
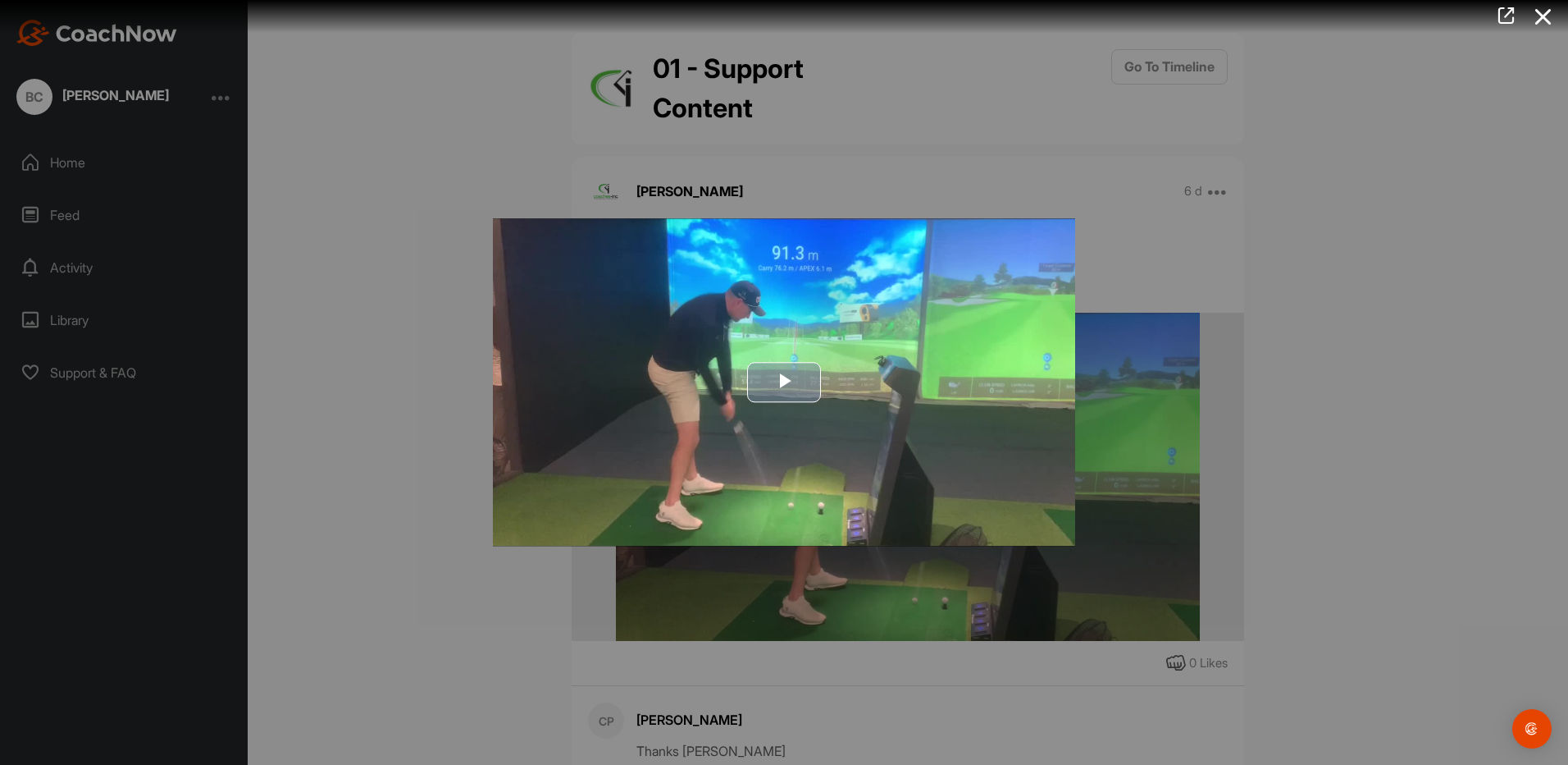
click at [784, 382] on span "Video Player" at bounding box center [784, 382] width 0 height 0
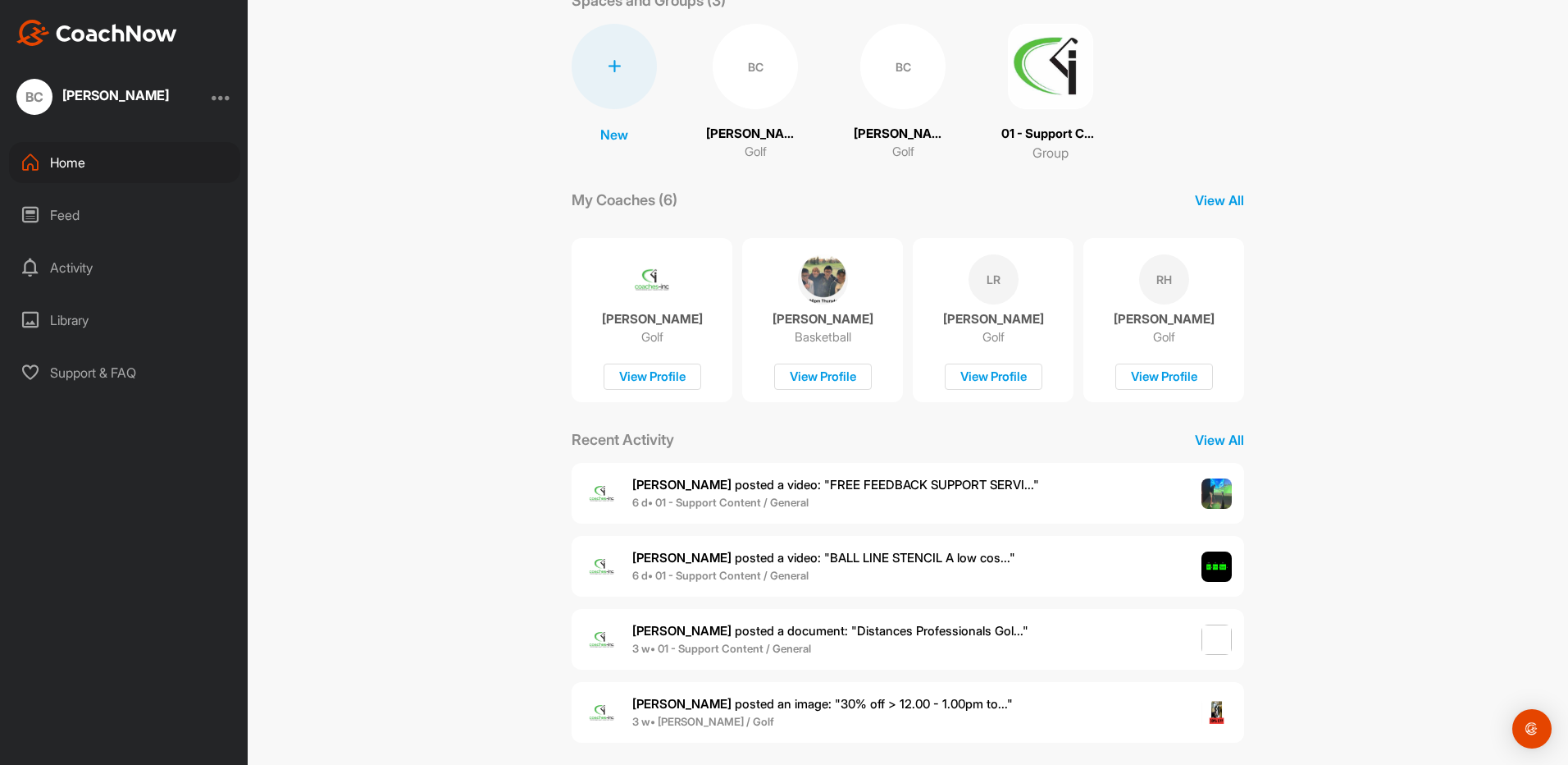
scroll to position [121, 0]
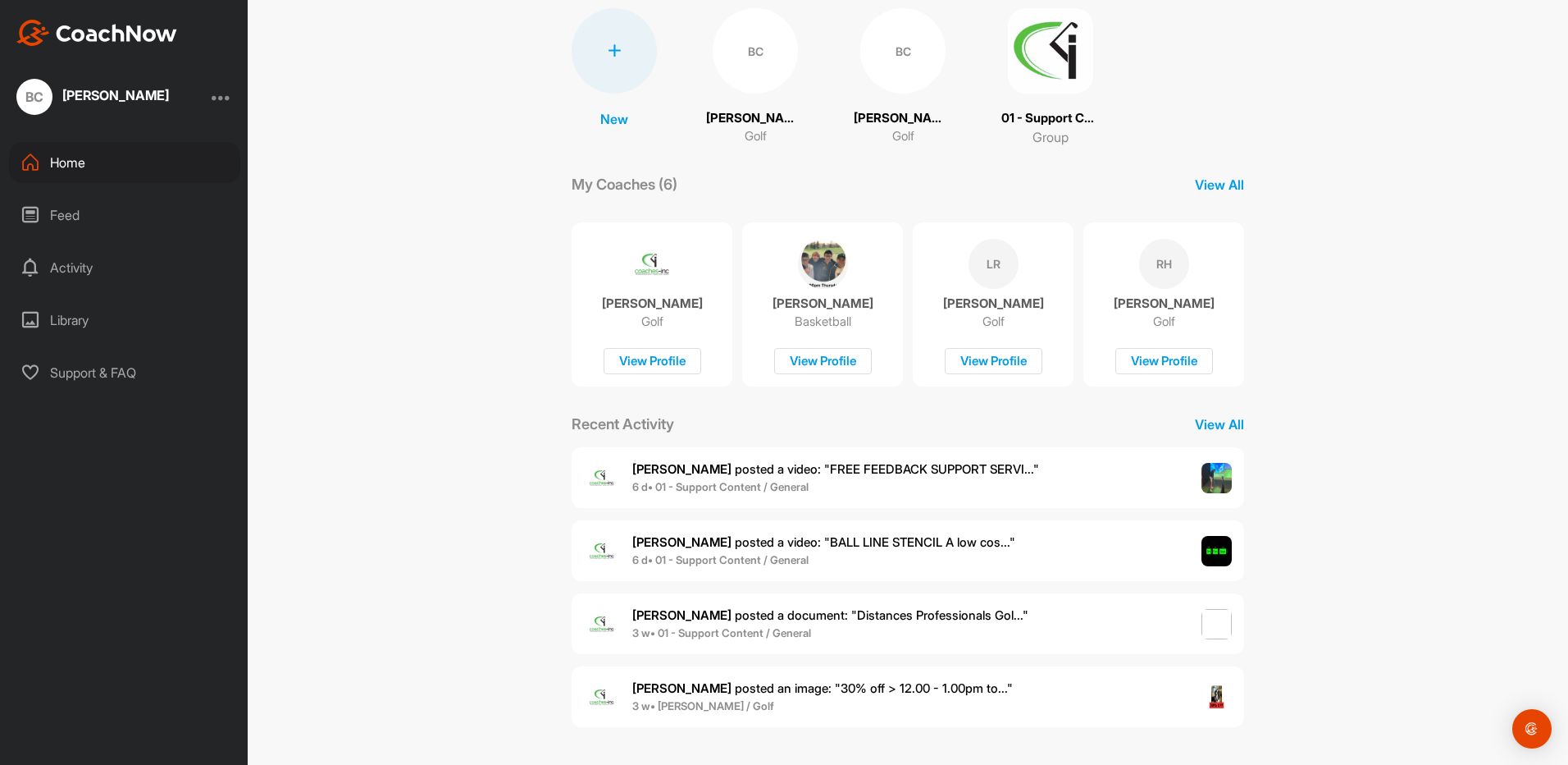
click at [740, 612] on span "Adam B. posted a document : " Distances Professionals Gol... "" at bounding box center [830, 614] width 396 height 16
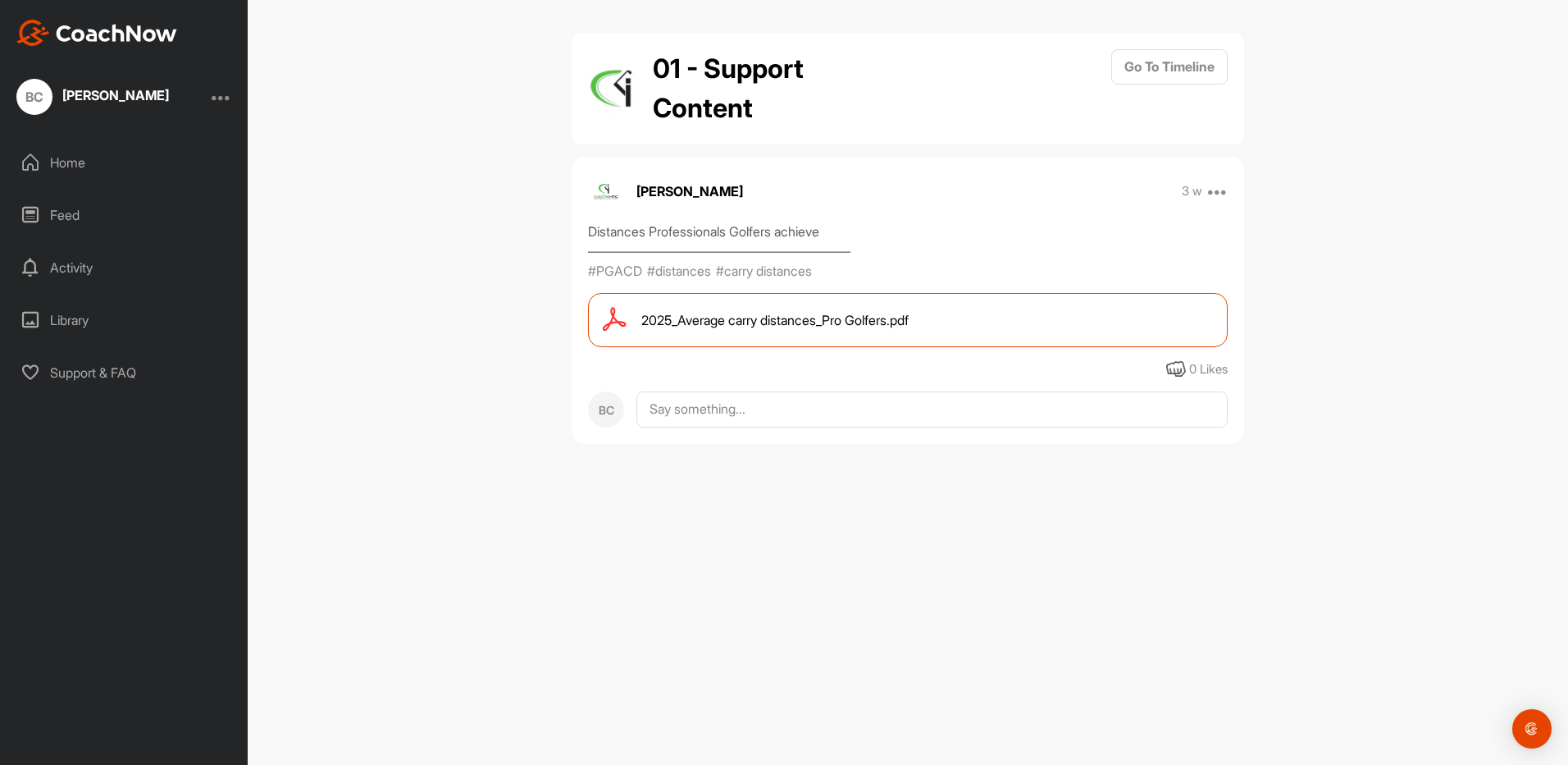
click at [842, 326] on span "2025_Average carry distances_Pro Golfers.pdf" at bounding box center [774, 319] width 267 height 19
